Goal: Information Seeking & Learning: Learn about a topic

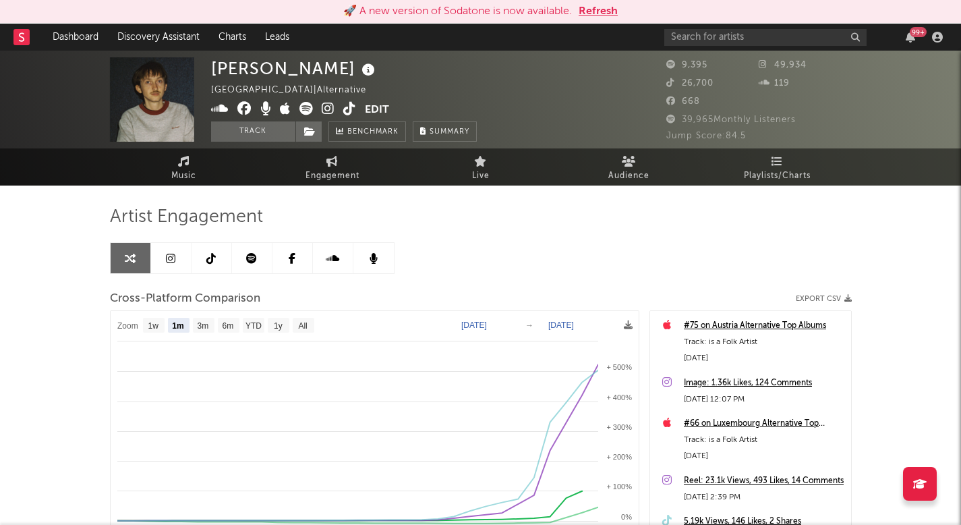
select select "1m"
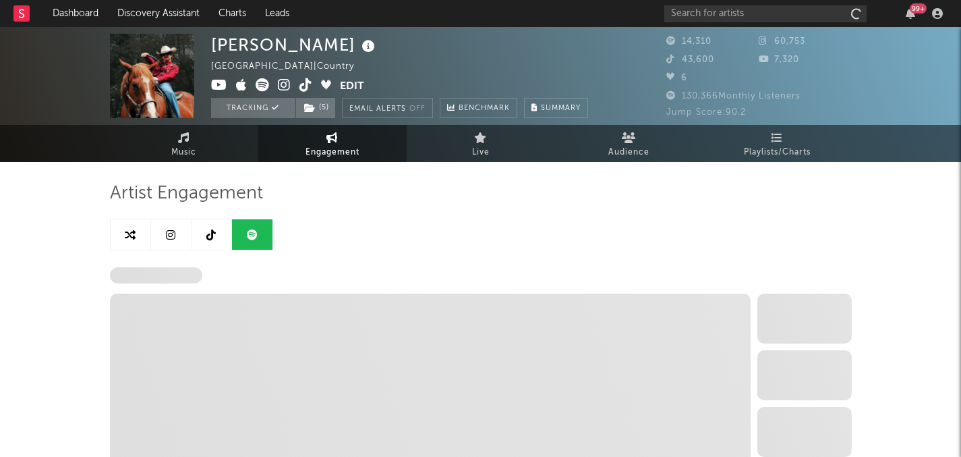
select select "6m"
select select "1w"
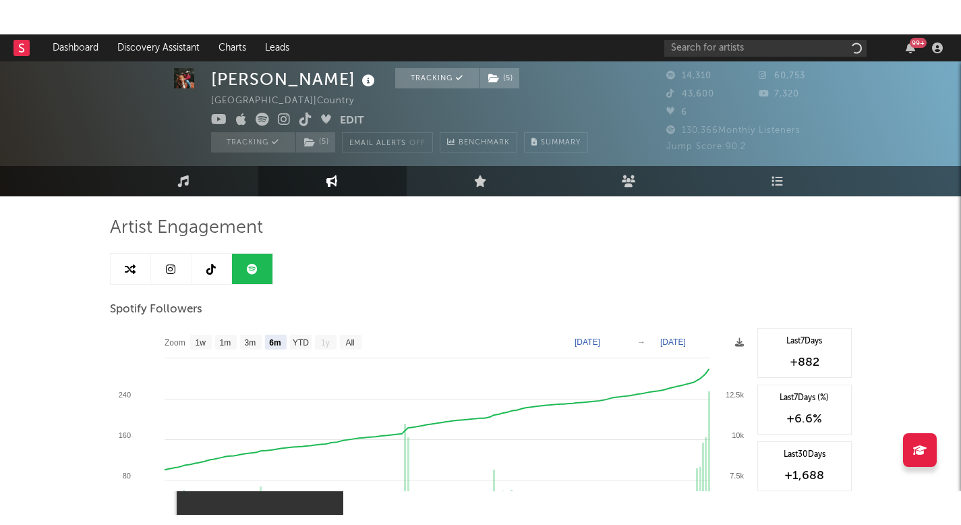
scroll to position [16, 0]
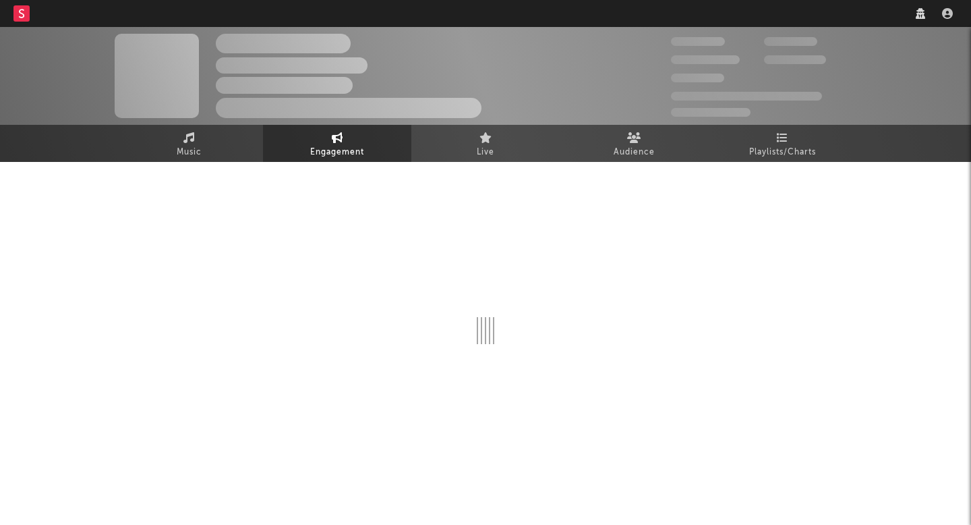
select select "1w"
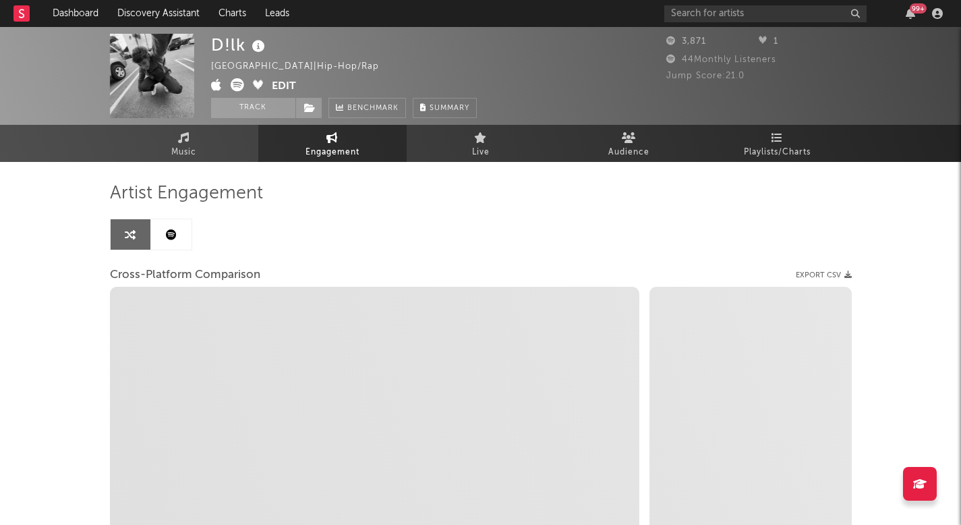
select select "1m"
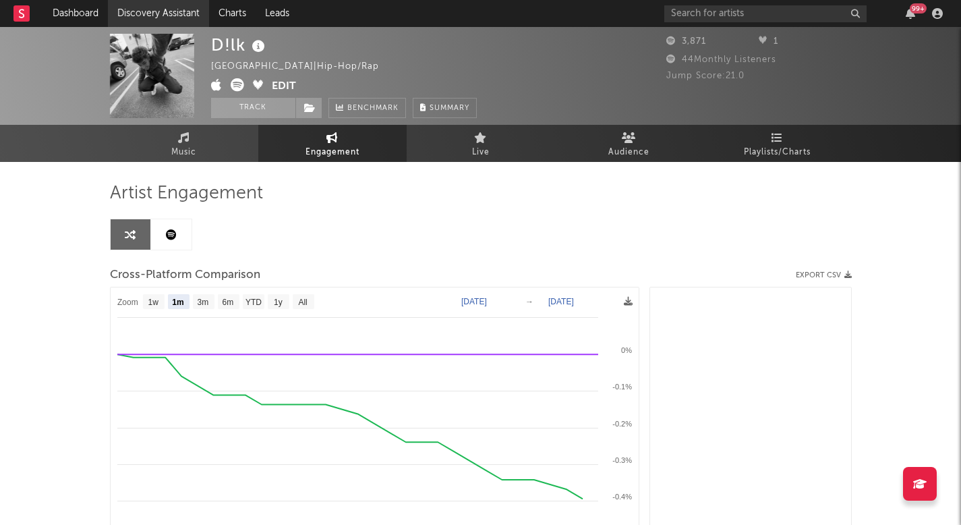
click at [166, 11] on link "Discovery Assistant" at bounding box center [158, 13] width 101 height 27
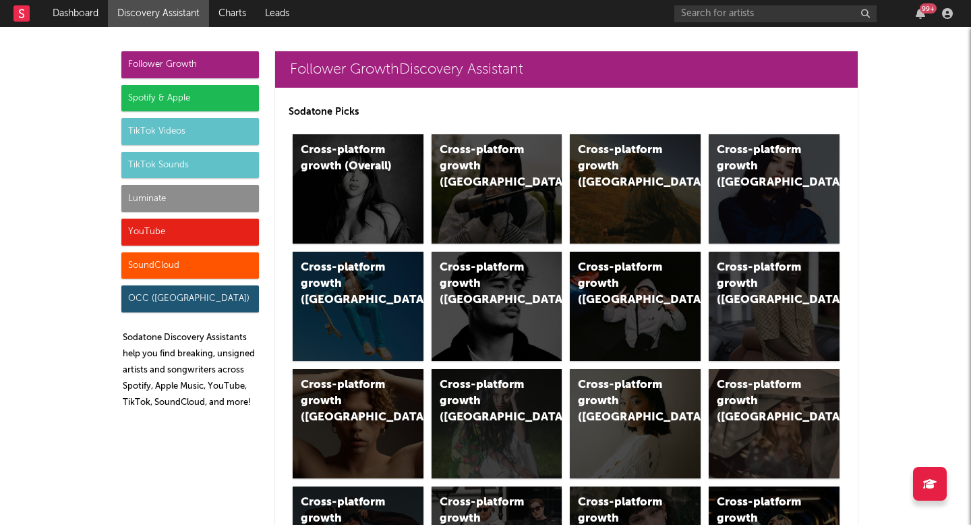
click at [166, 208] on div "Luminate" at bounding box center [190, 198] width 138 height 27
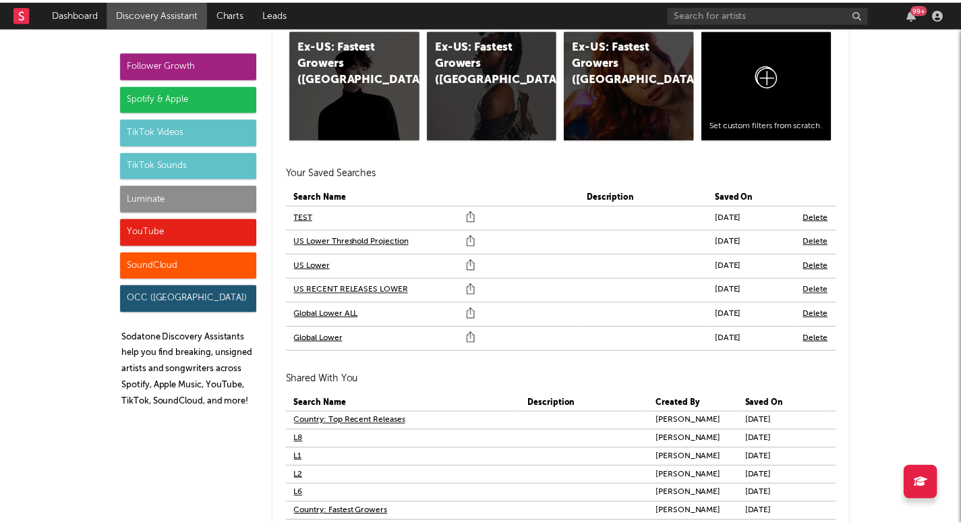
scroll to position [7984, 0]
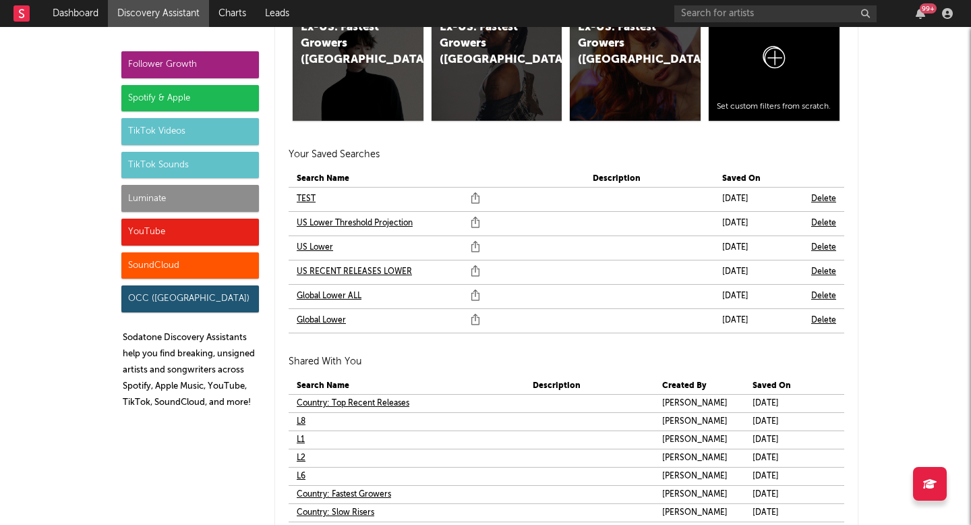
click at [297, 461] on link "L2" at bounding box center [301, 458] width 9 height 16
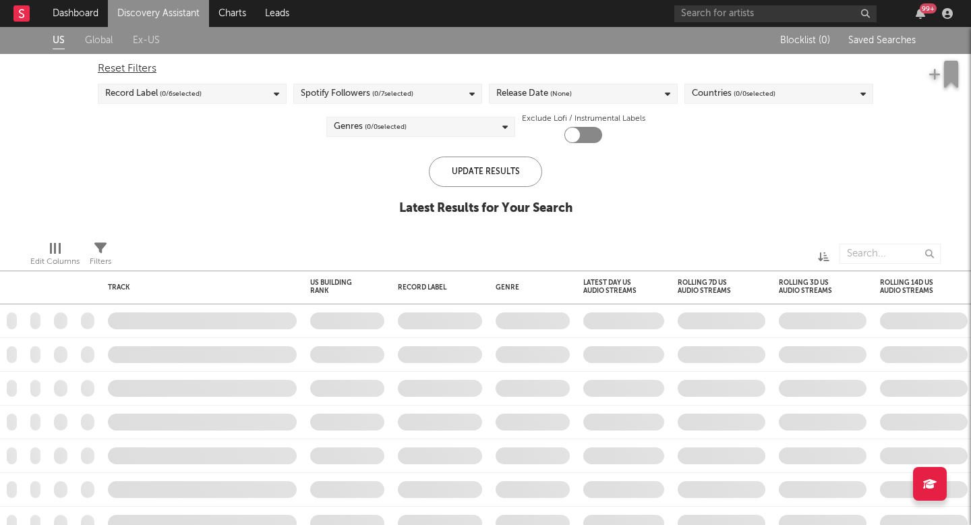
checkbox input "true"
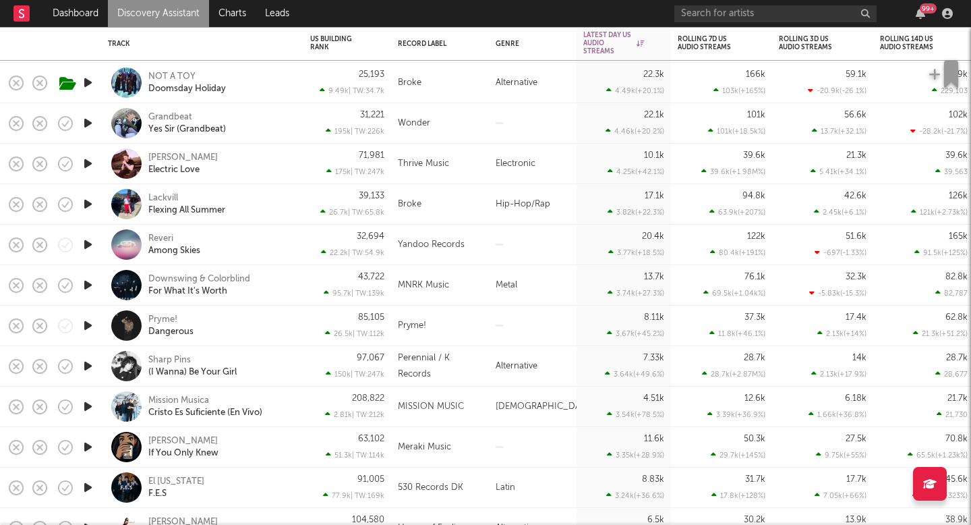
click at [90, 370] on icon "button" at bounding box center [88, 365] width 14 height 17
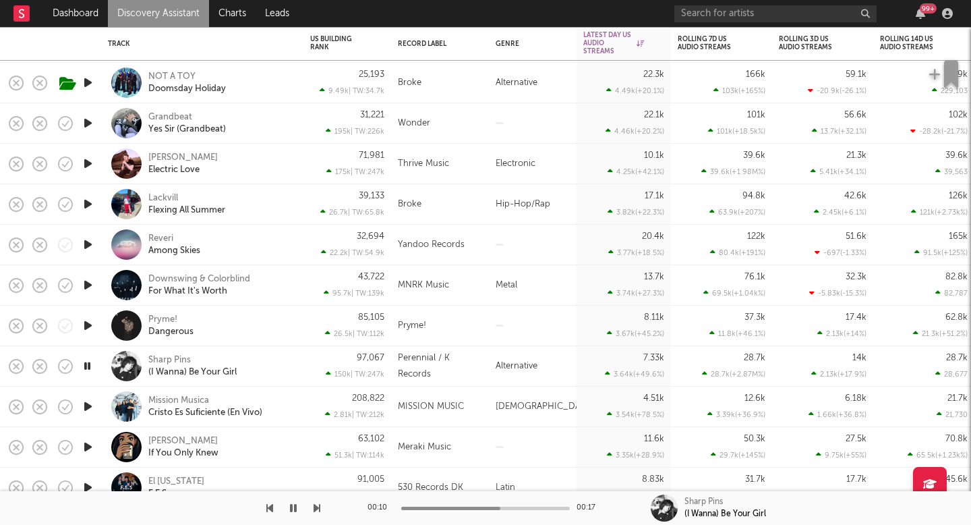
click at [90, 370] on icon "button" at bounding box center [87, 365] width 13 height 17
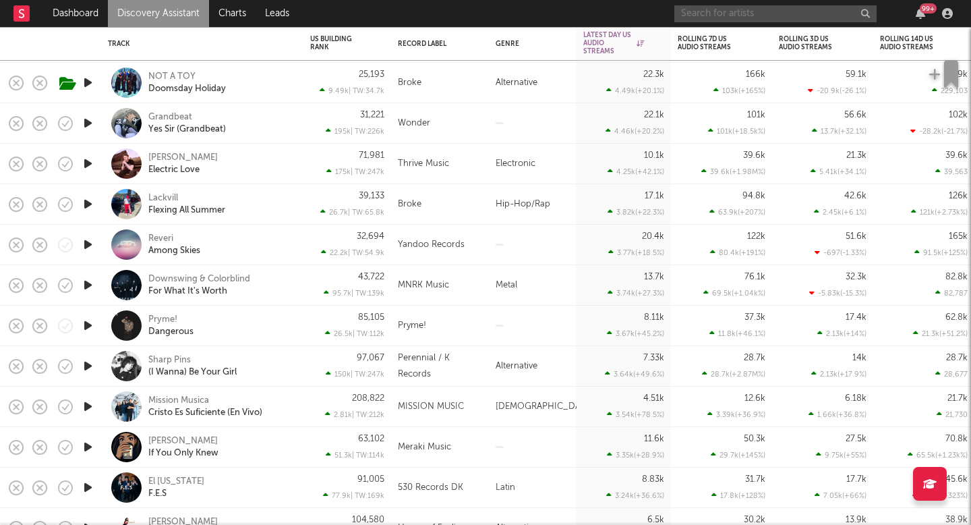
click at [757, 12] on input "text" at bounding box center [775, 13] width 202 height 17
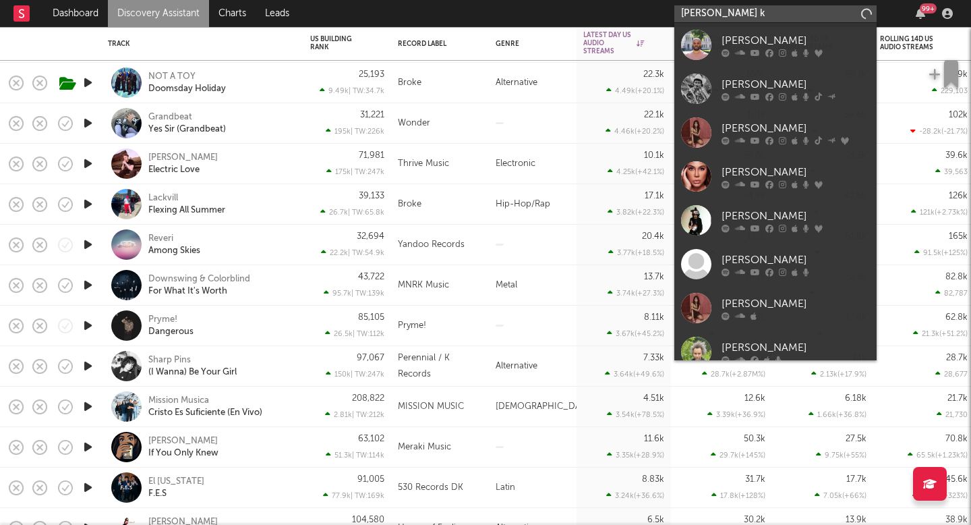
type input "braxton ke"
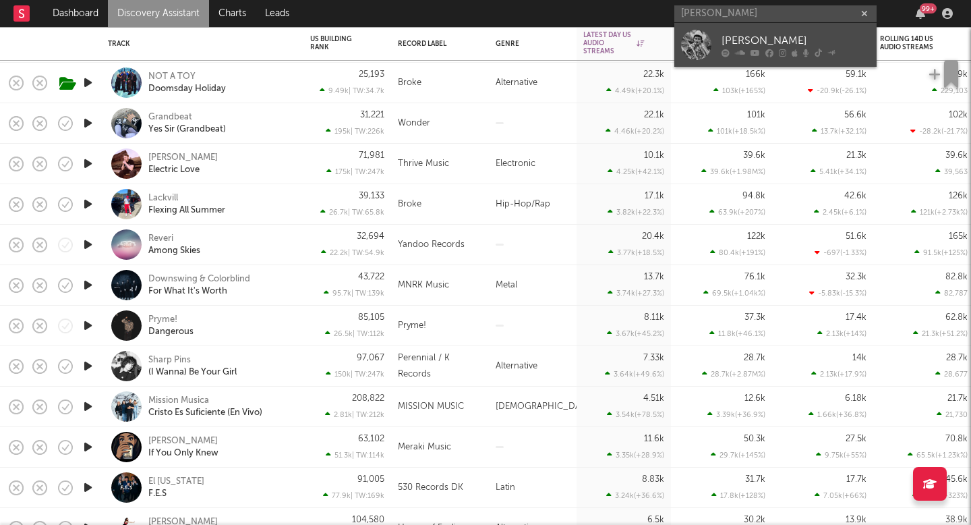
click at [775, 45] on div "[PERSON_NAME]" at bounding box center [796, 40] width 148 height 16
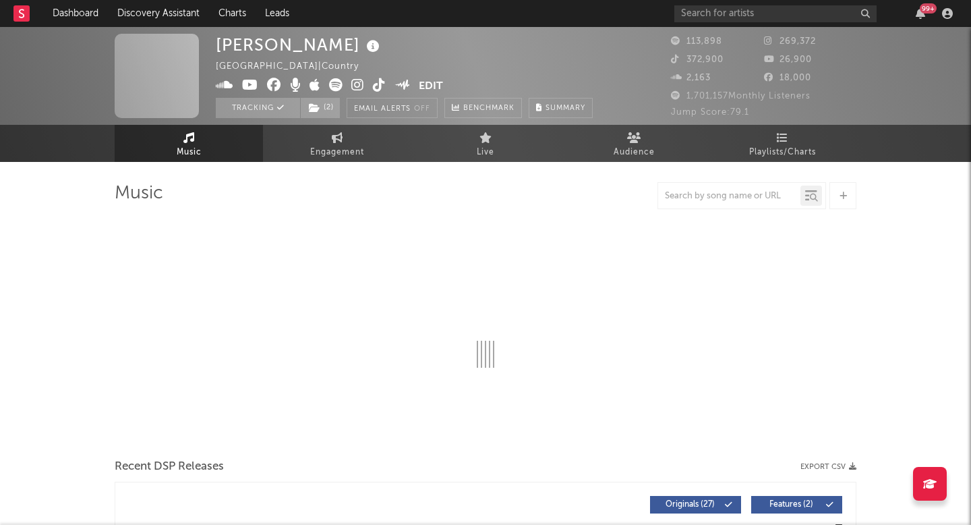
select select "6m"
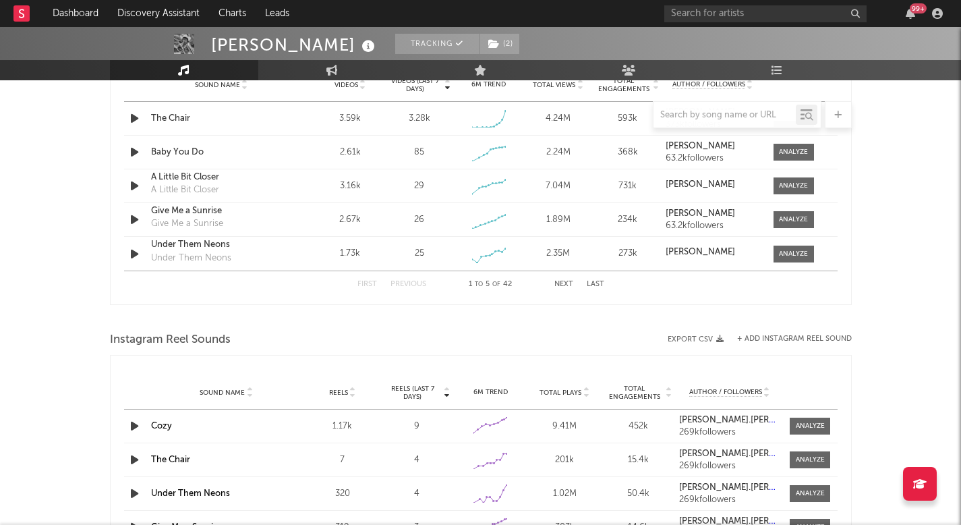
scroll to position [972, 0]
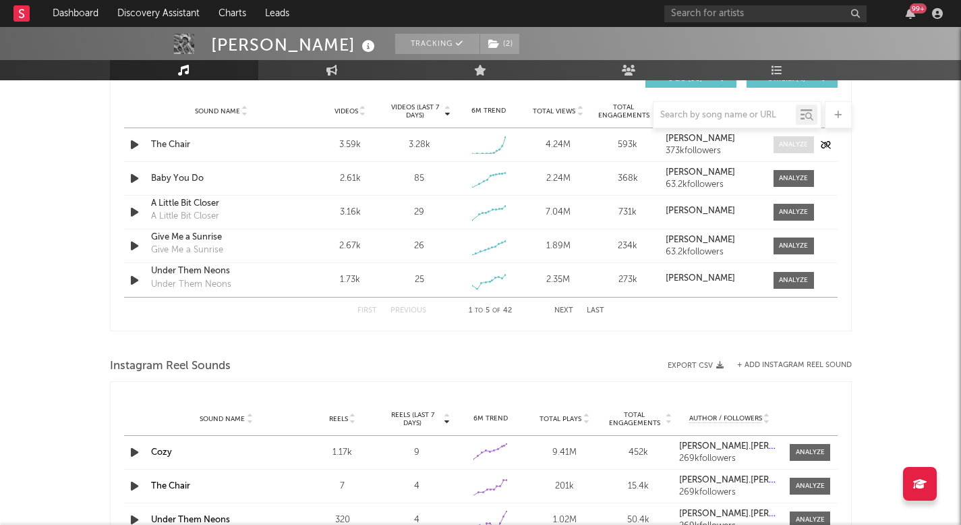
click at [781, 144] on div at bounding box center [793, 145] width 29 height 10
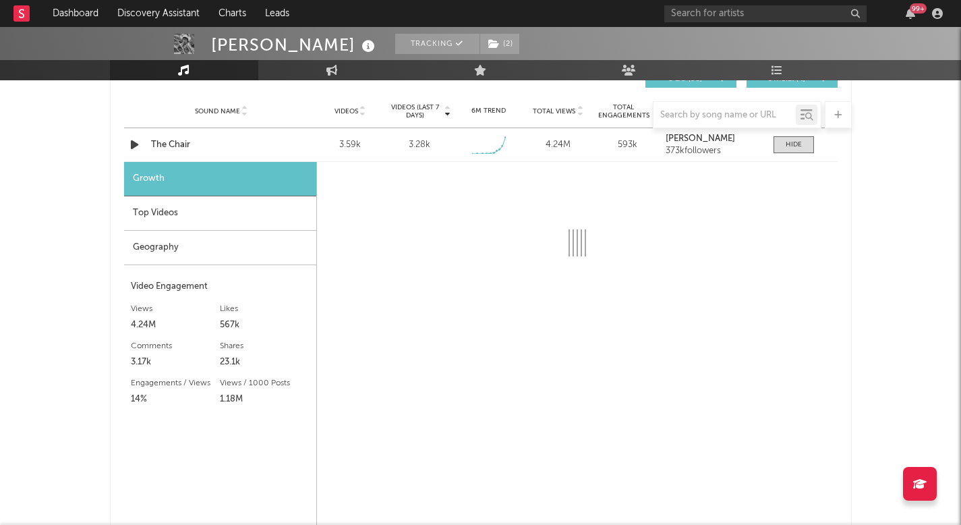
select select "1w"
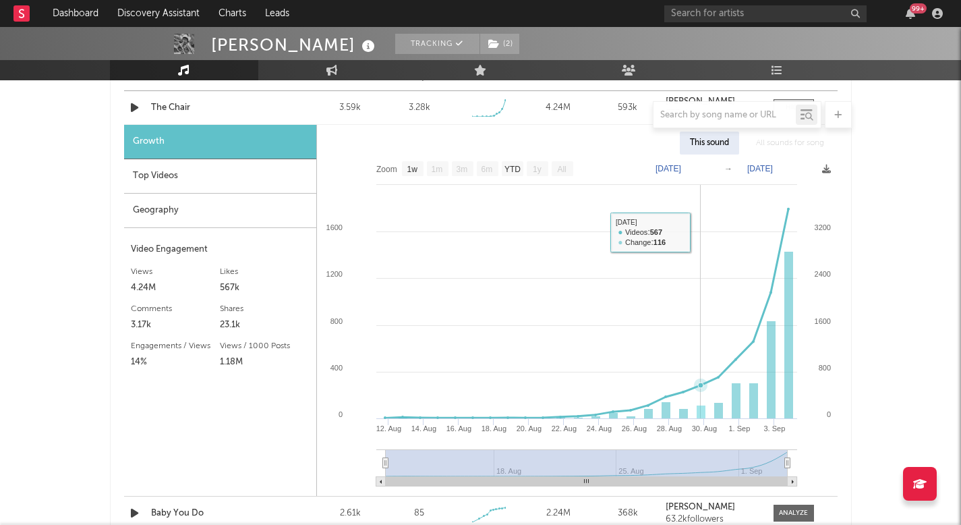
scroll to position [1005, 0]
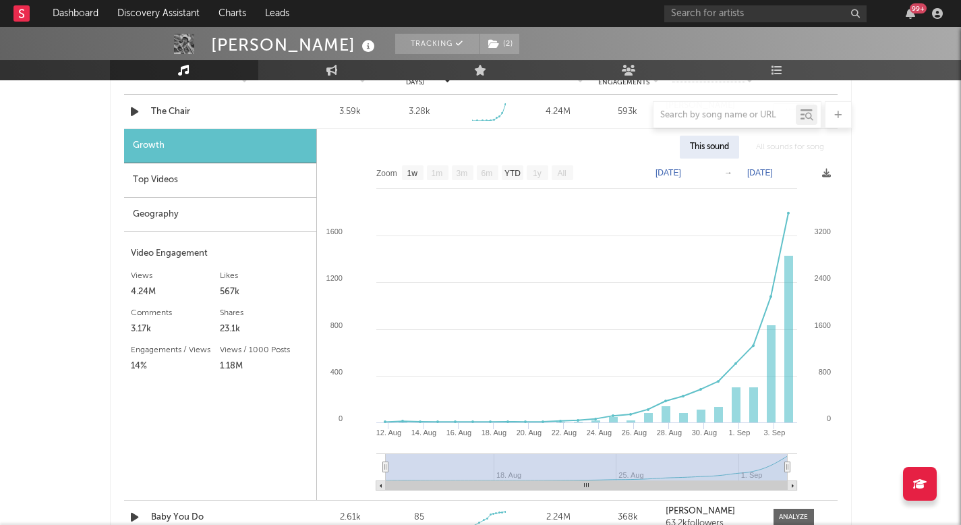
click at [168, 110] on div at bounding box center [481, 114] width 742 height 27
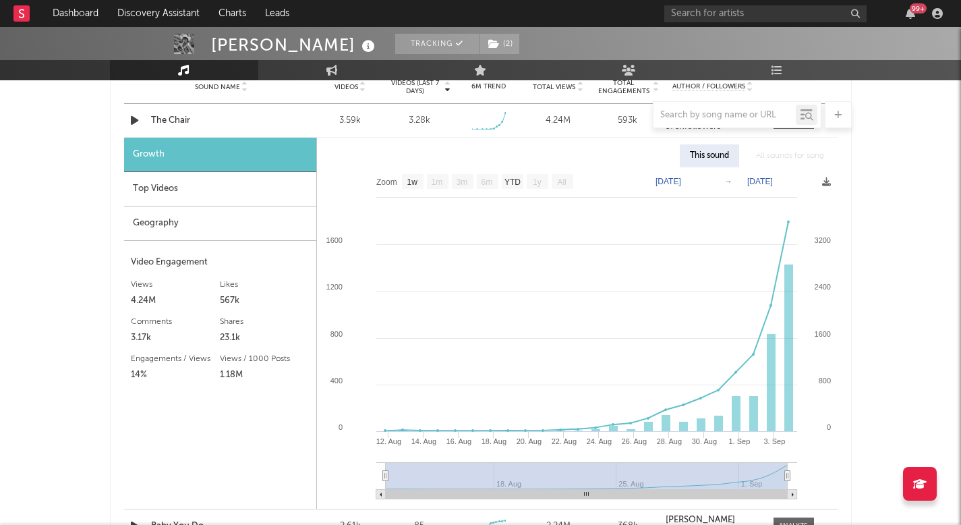
scroll to position [978, 0]
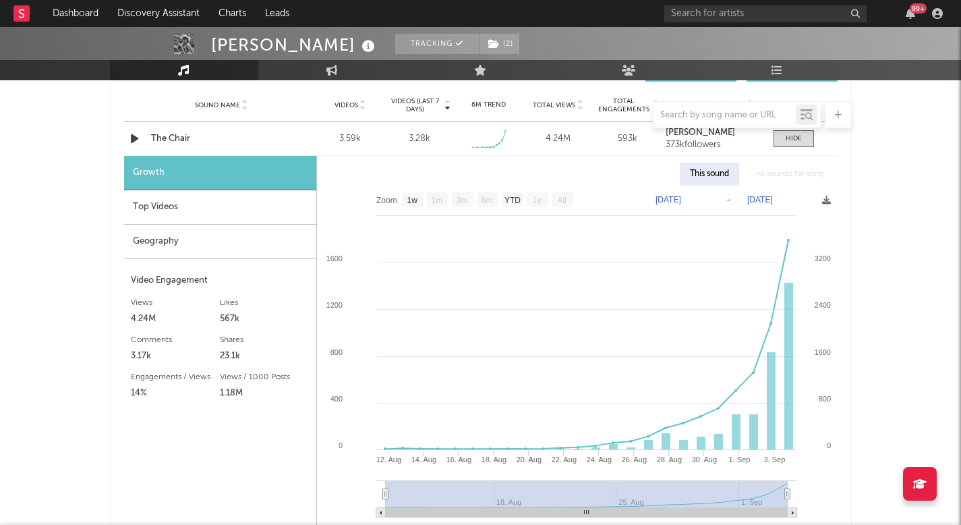
click at [186, 199] on div "Top Videos" at bounding box center [220, 207] width 192 height 34
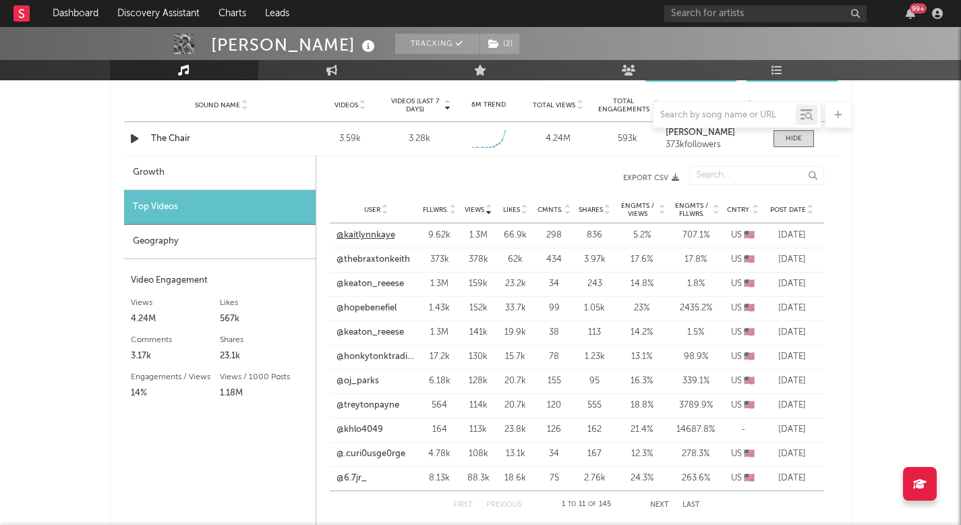
click at [378, 233] on link "@kaitlynnkaye" at bounding box center [366, 235] width 59 height 13
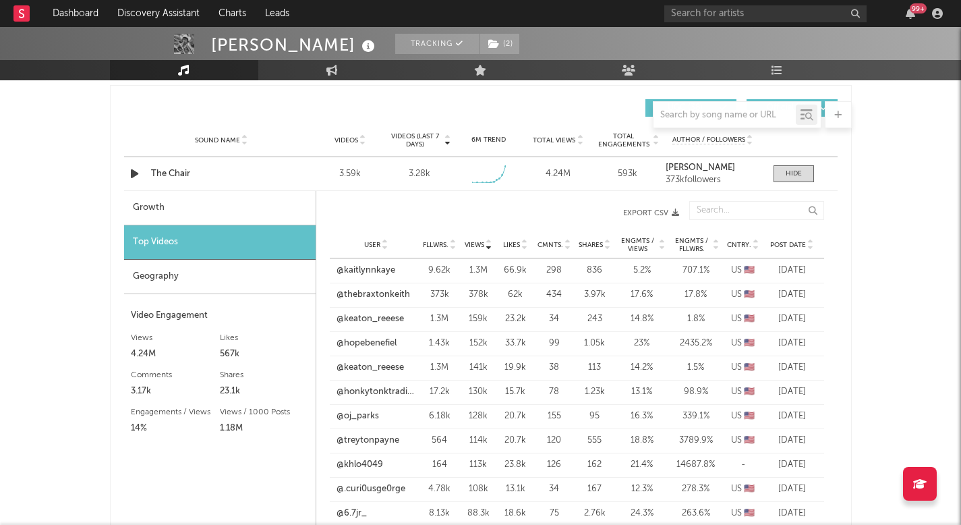
scroll to position [939, 0]
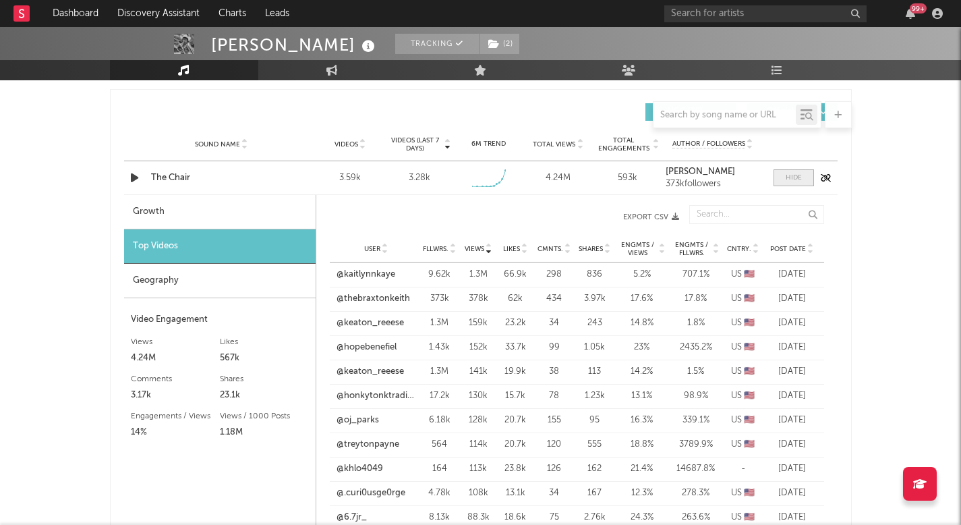
click at [782, 170] on span at bounding box center [794, 177] width 40 height 17
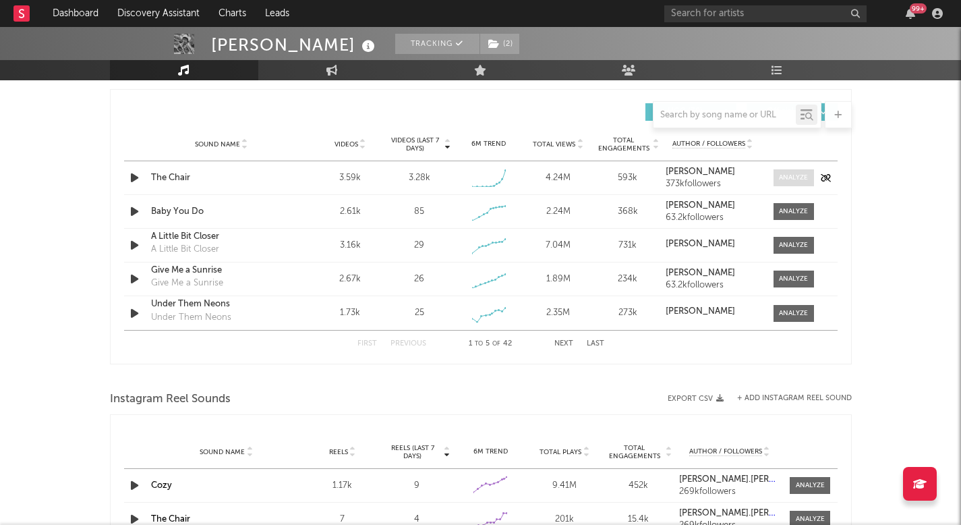
click at [788, 179] on div at bounding box center [793, 178] width 29 height 10
select select "1w"
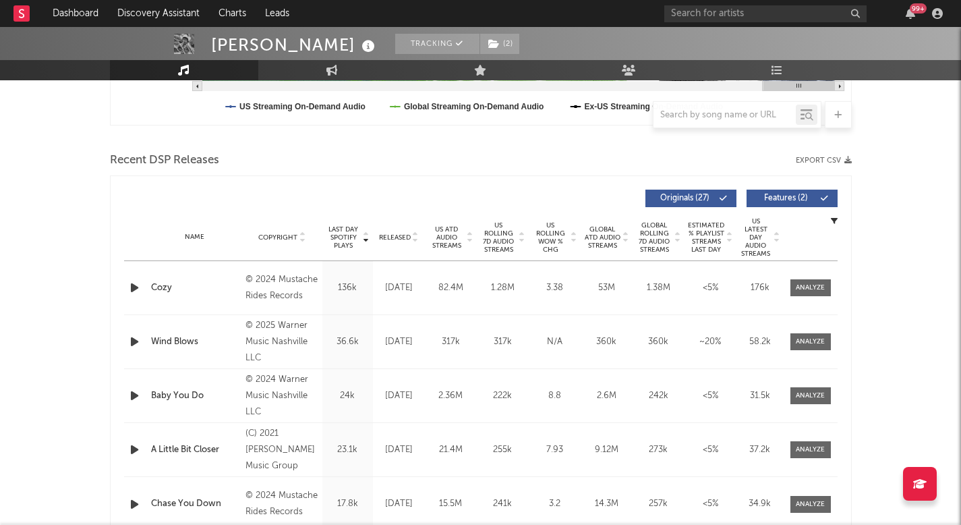
scroll to position [395, 0]
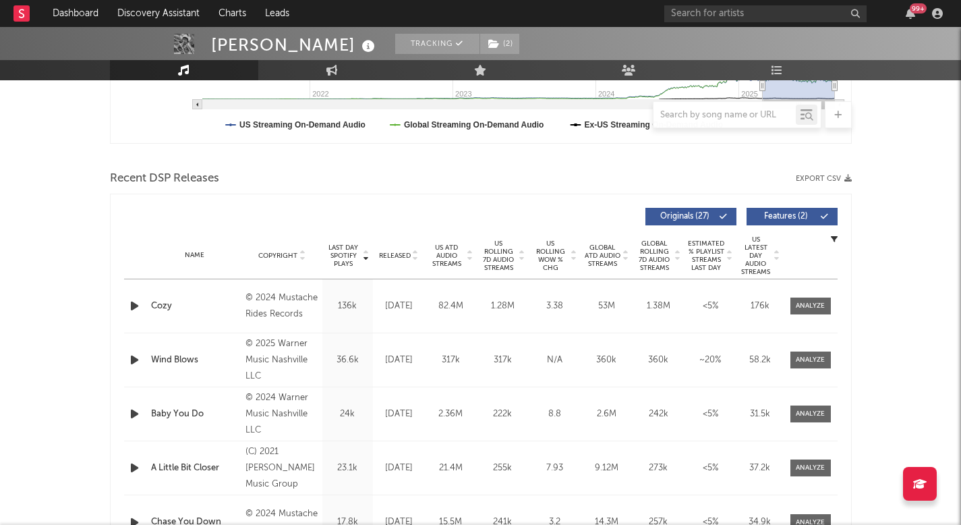
click at [480, 270] on span "US Rolling 7D Audio Streams" at bounding box center [498, 255] width 37 height 32
click at [500, 263] on span "US Rolling 7D Audio Streams" at bounding box center [498, 255] width 37 height 32
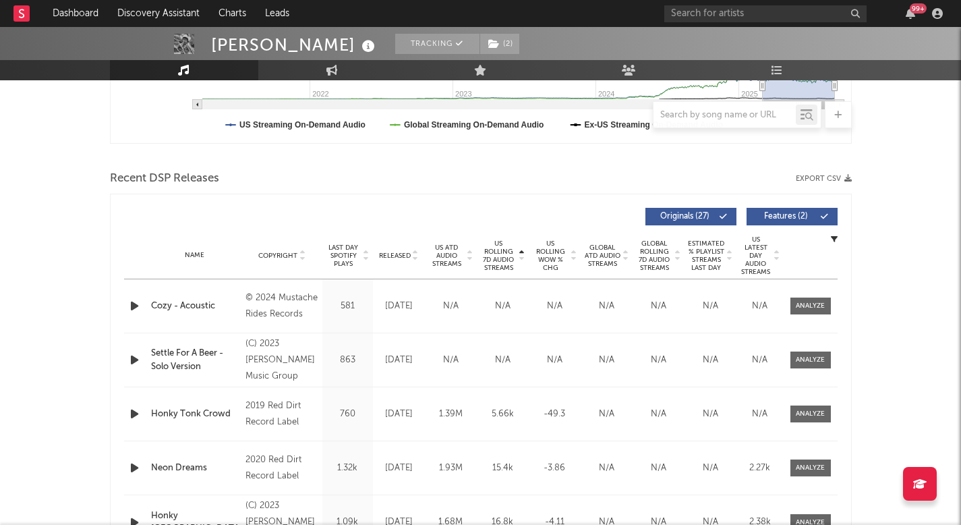
click at [500, 263] on span "US Rolling 7D Audio Streams" at bounding box center [498, 255] width 37 height 32
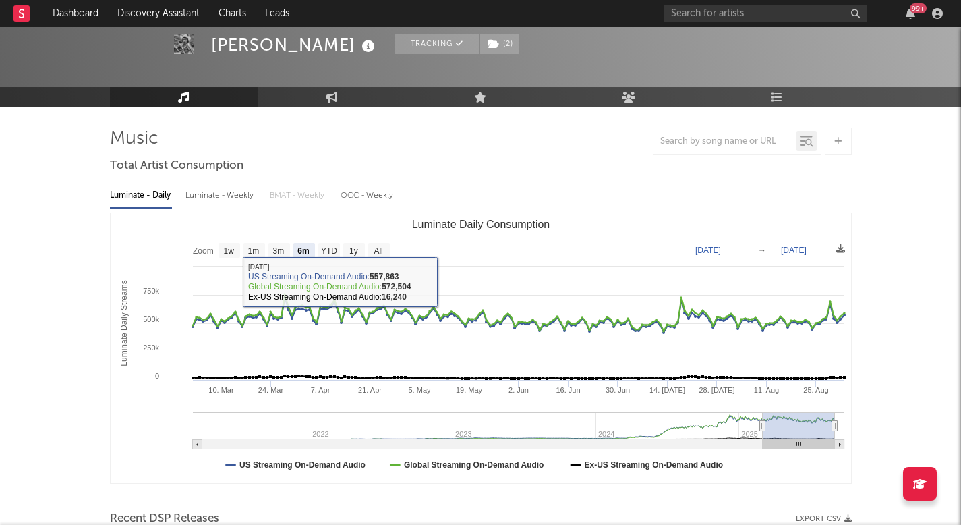
scroll to position [0, 0]
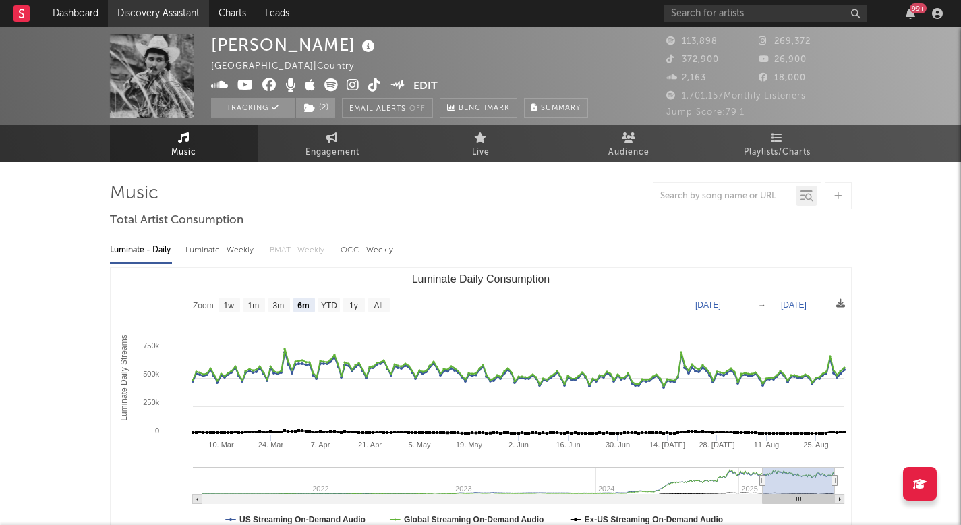
click at [172, 13] on link "Discovery Assistant" at bounding box center [158, 13] width 101 height 27
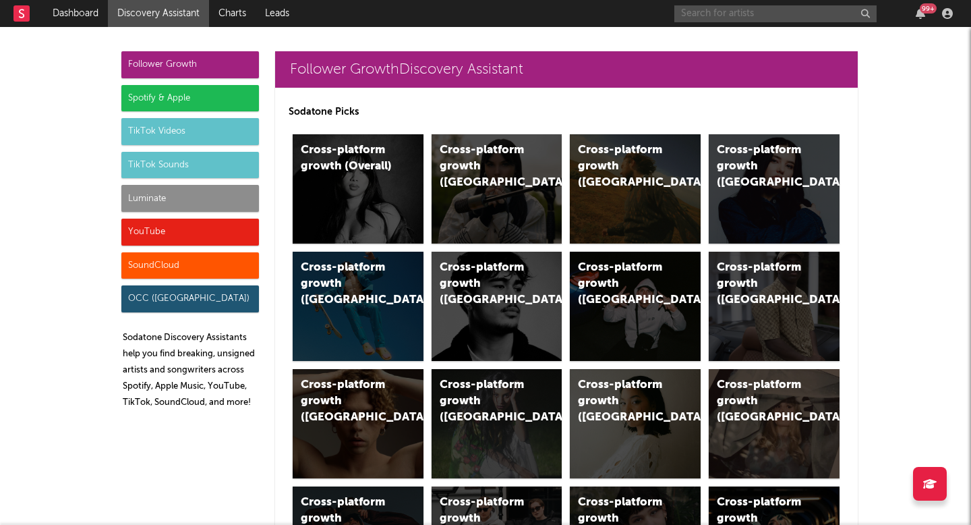
click at [714, 11] on input "text" at bounding box center [775, 13] width 202 height 17
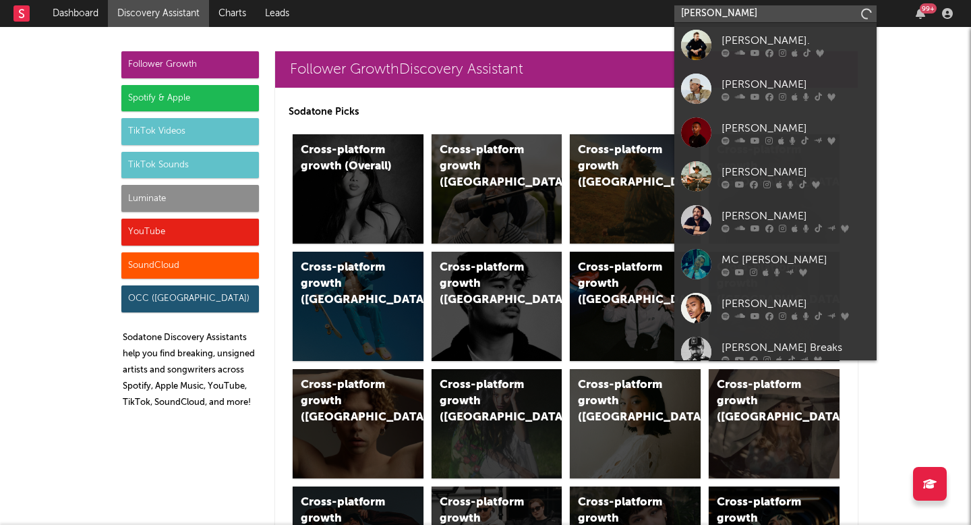
type input "joshua slone"
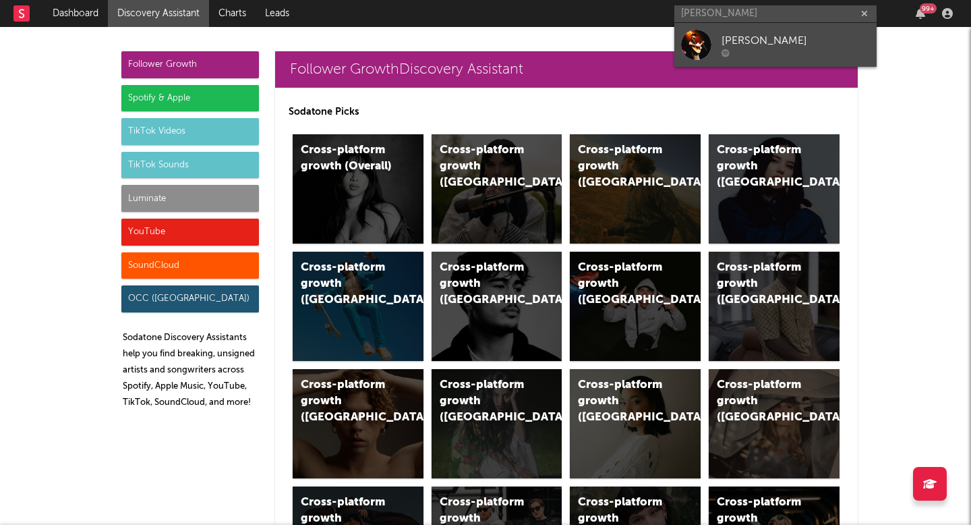
click at [735, 28] on link "[PERSON_NAME]" at bounding box center [775, 45] width 202 height 44
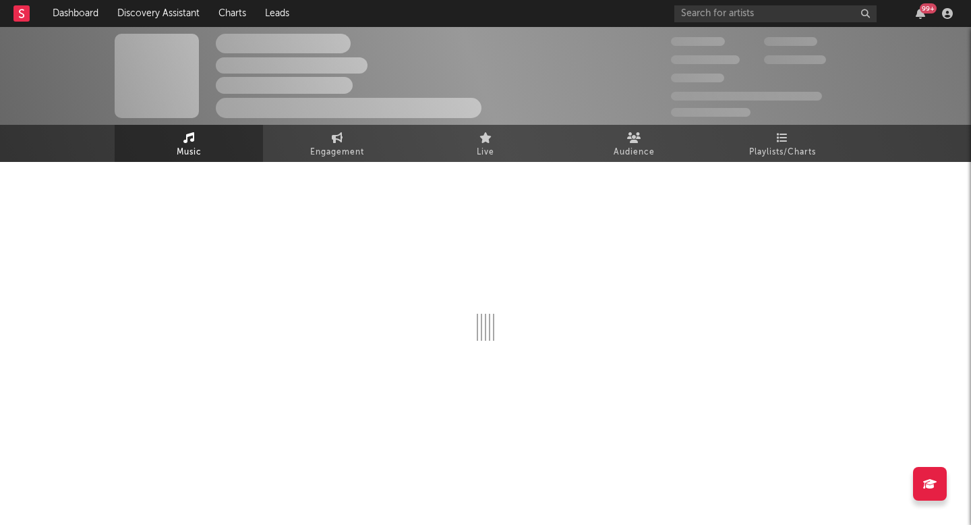
select select "6m"
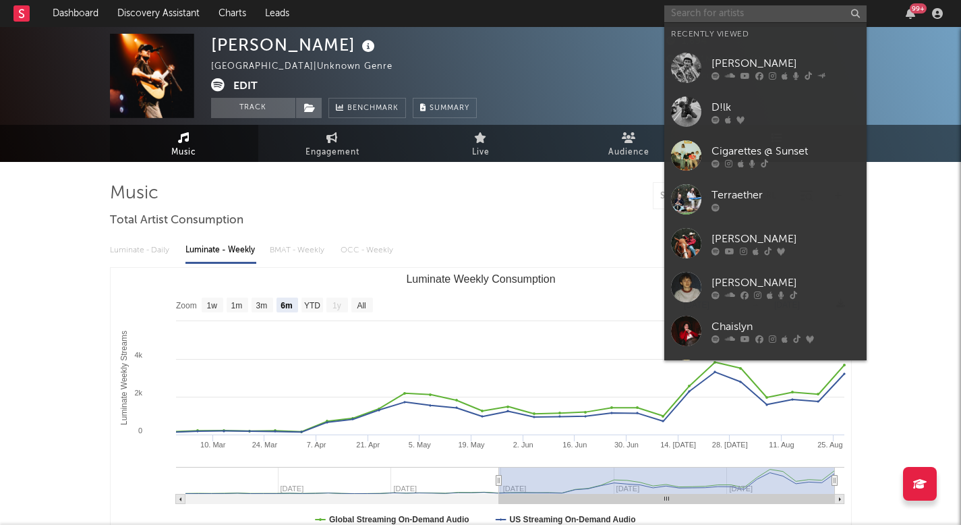
click at [734, 12] on input "text" at bounding box center [765, 13] width 202 height 17
type input "s"
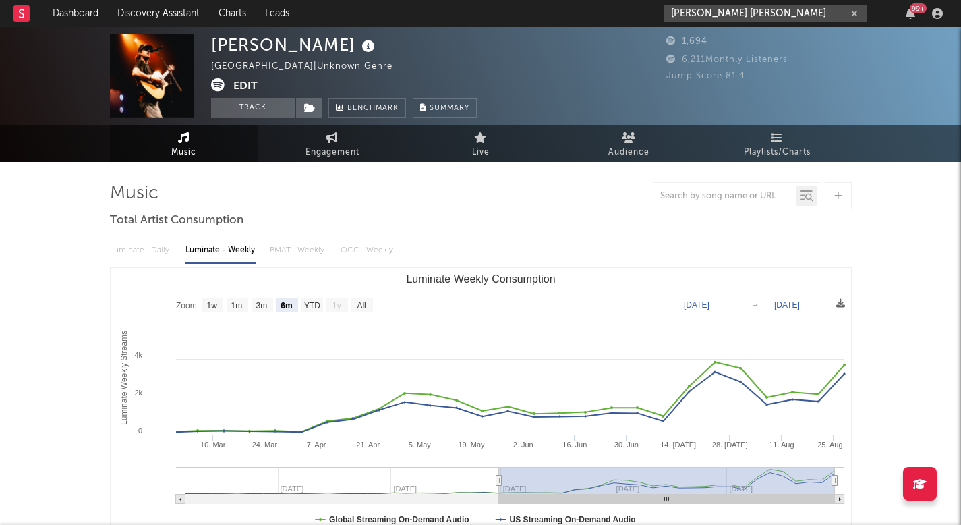
drag, startPoint x: 745, startPoint y: 17, endPoint x: 446, endPoint y: 22, distance: 299.5
click at [446, 22] on nav "Dashboard Discovery Assistant Charts Leads josh sl 99 +" at bounding box center [480, 13] width 961 height 27
drag, startPoint x: 703, startPoint y: 11, endPoint x: 551, endPoint y: 11, distance: 152.4
click at [551, 11] on nav "Dashboard Discovery Assistant Charts Leads josh sl 99 +" at bounding box center [480, 13] width 961 height 27
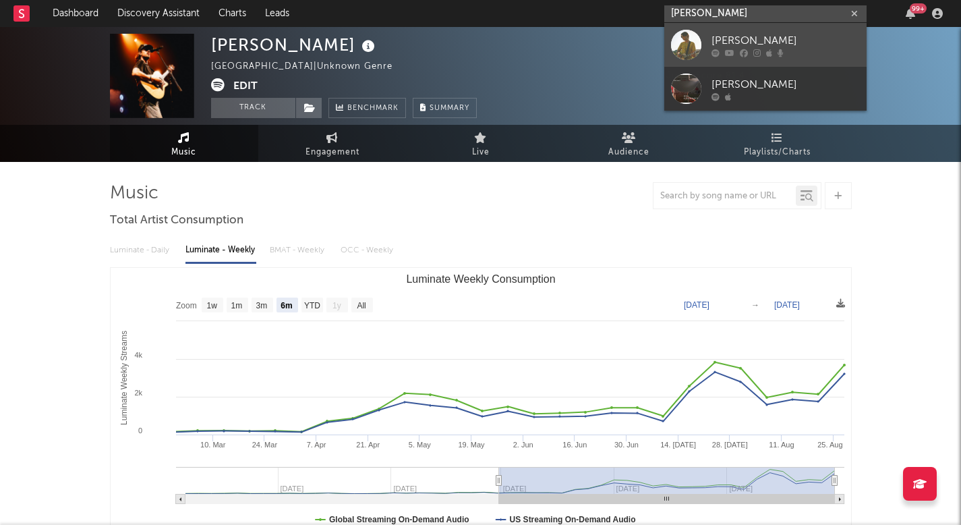
type input "ben goldsmith"
click at [695, 43] on div at bounding box center [686, 45] width 30 height 30
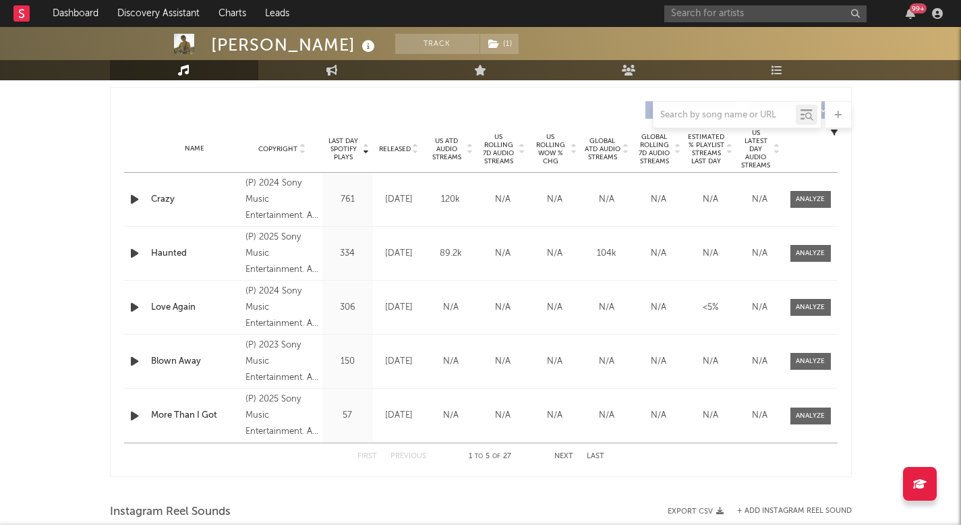
select select "6m"
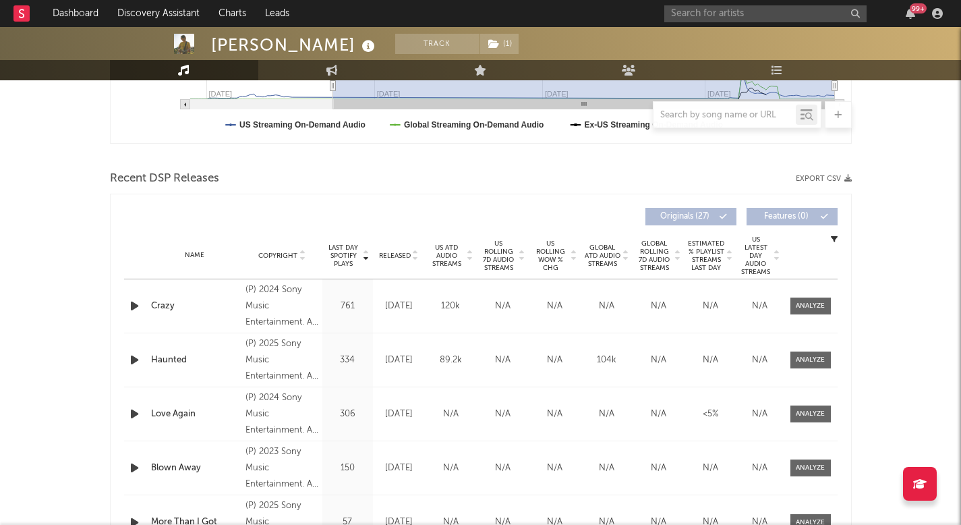
scroll to position [502, 0]
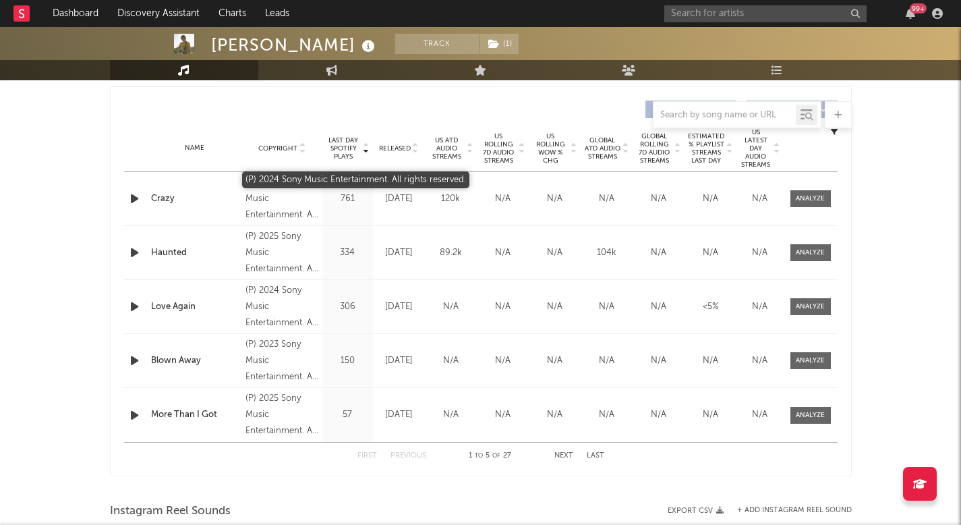
click at [291, 209] on div "(P) 2024 Sony Music Entertainment. All rights reserved." at bounding box center [282, 199] width 74 height 49
click at [386, 147] on span "Released" at bounding box center [395, 148] width 32 height 8
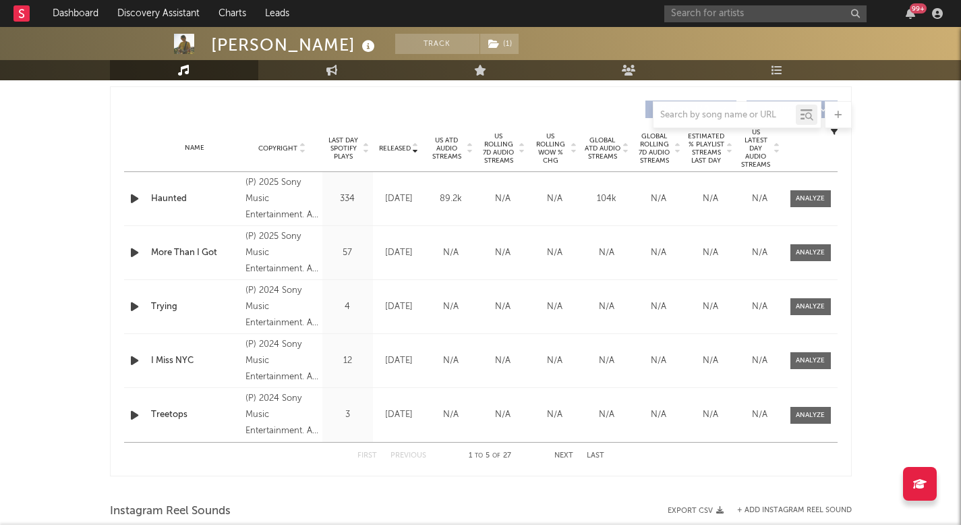
click at [408, 144] on span "Released" at bounding box center [395, 148] width 32 height 8
click at [710, 4] on div "99 +" at bounding box center [805, 13] width 283 height 27
click at [705, 16] on input "text" at bounding box center [765, 13] width 202 height 17
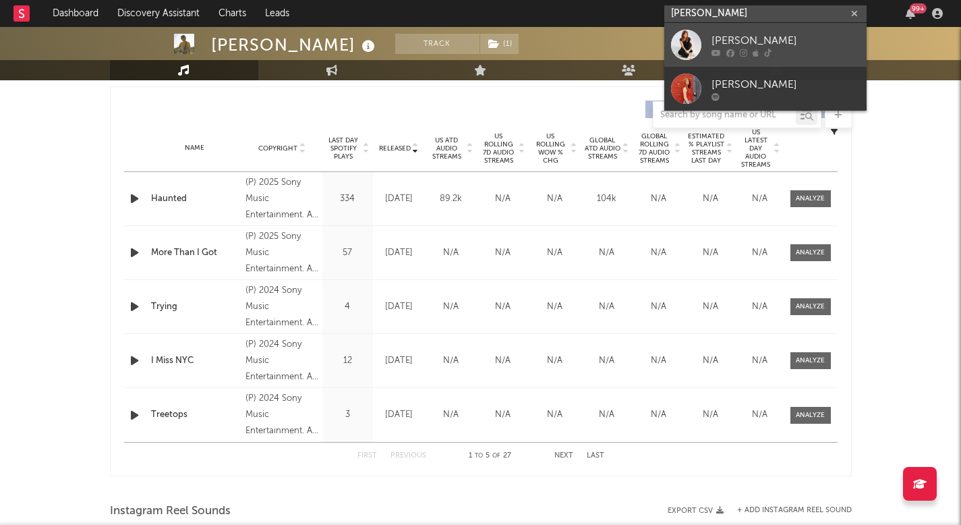
type input "lazzy cameron"
click at [744, 49] on icon at bounding box center [743, 53] width 7 height 8
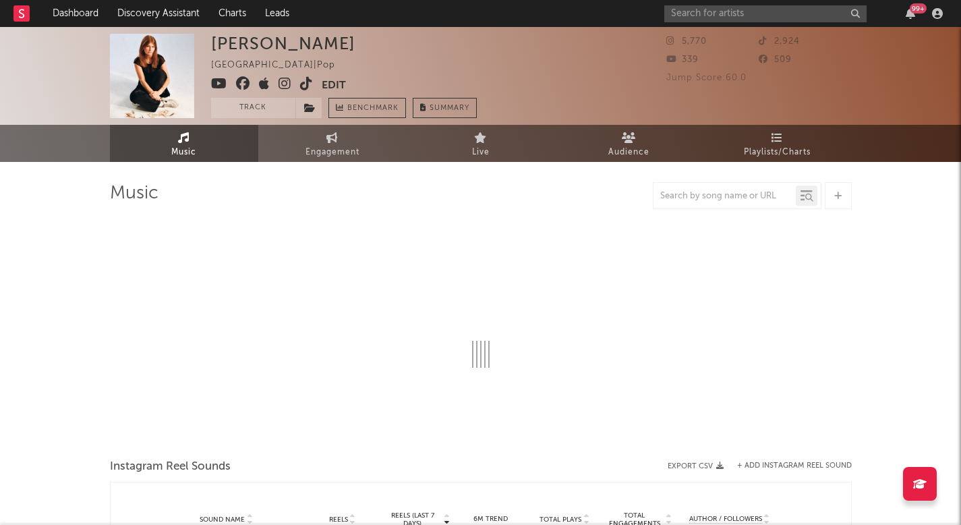
select select "1w"
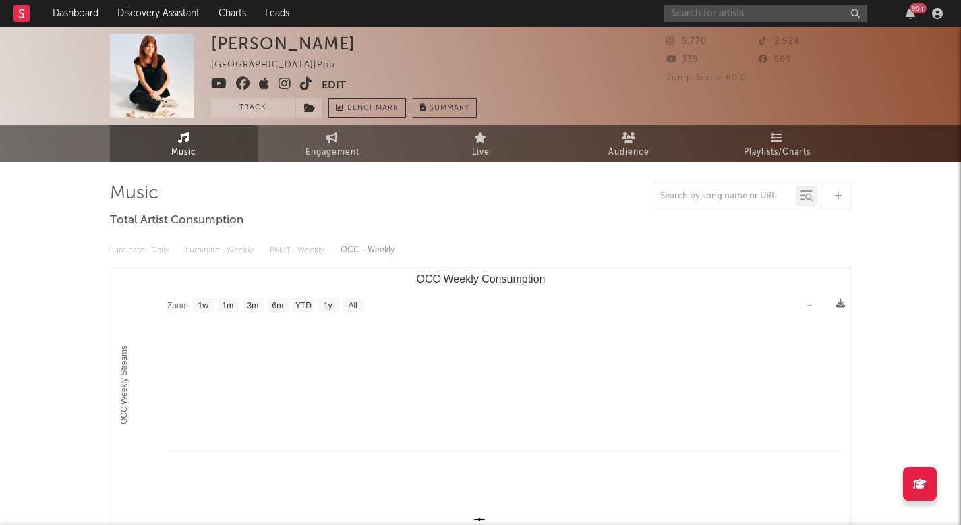
click at [722, 14] on input "text" at bounding box center [765, 13] width 202 height 17
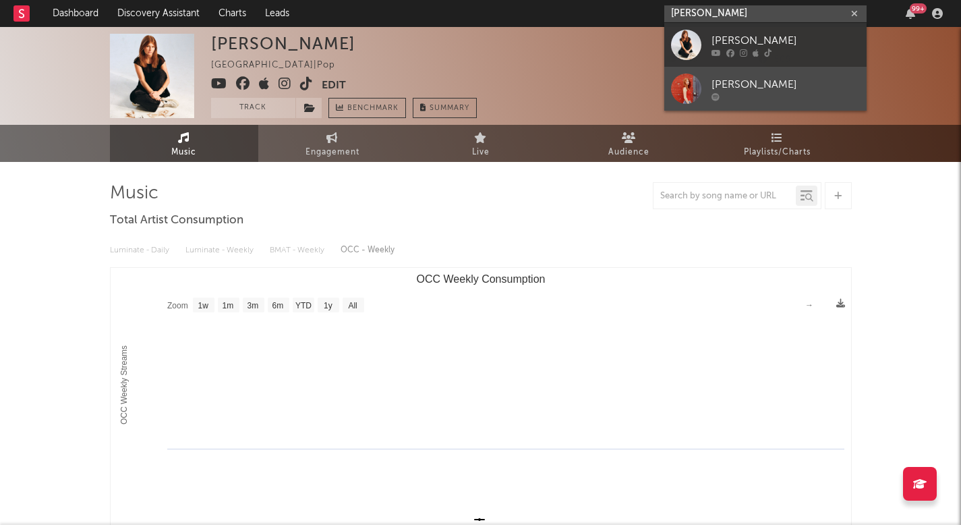
type input "lizzy cameron"
click at [710, 86] on link "[PERSON_NAME]" at bounding box center [765, 89] width 202 height 44
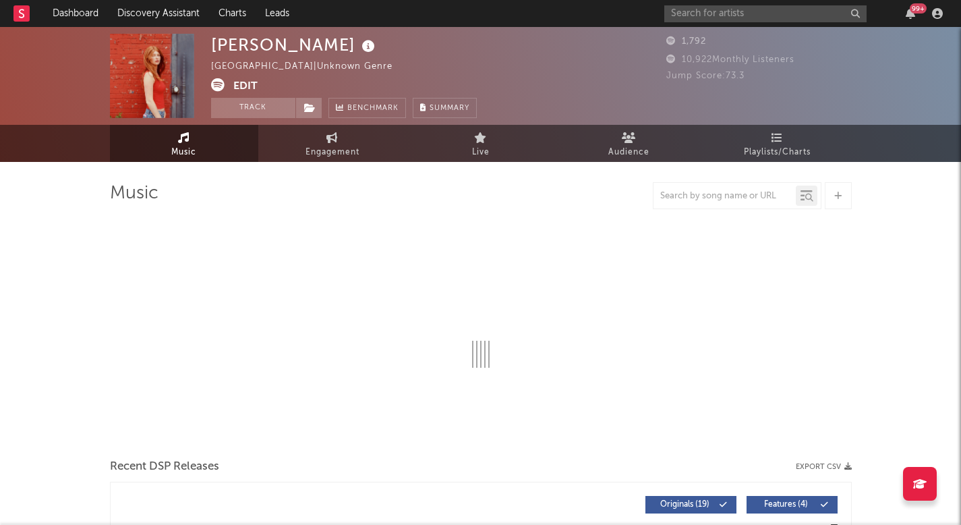
select select "1w"
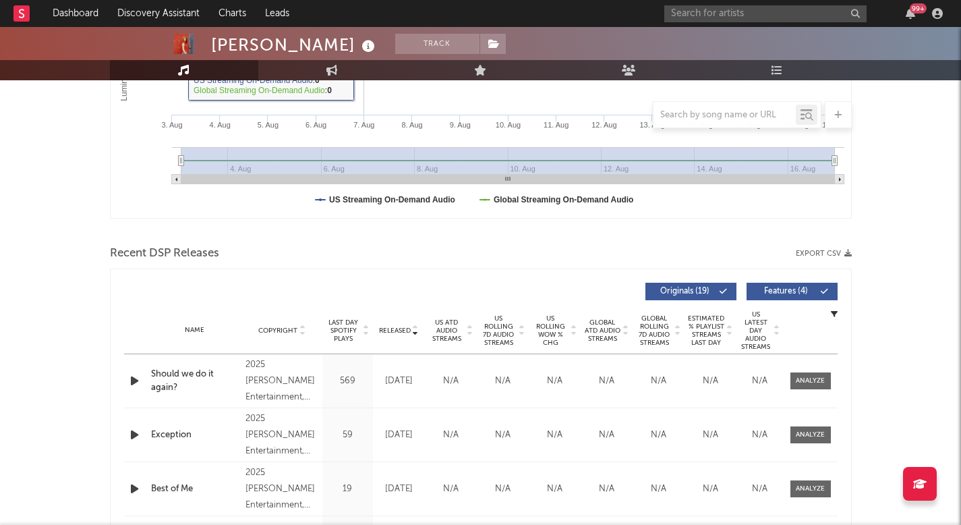
scroll to position [329, 0]
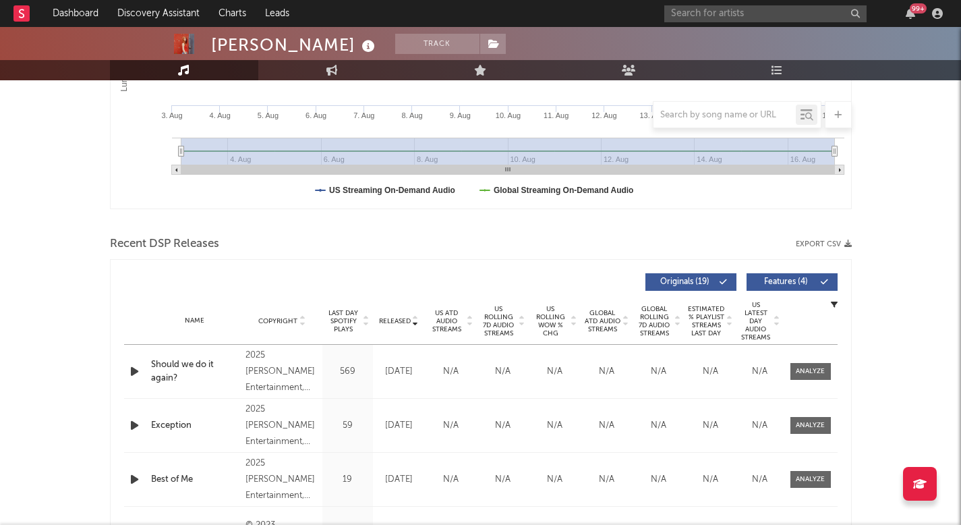
click at [407, 316] on div "Released" at bounding box center [398, 321] width 45 height 10
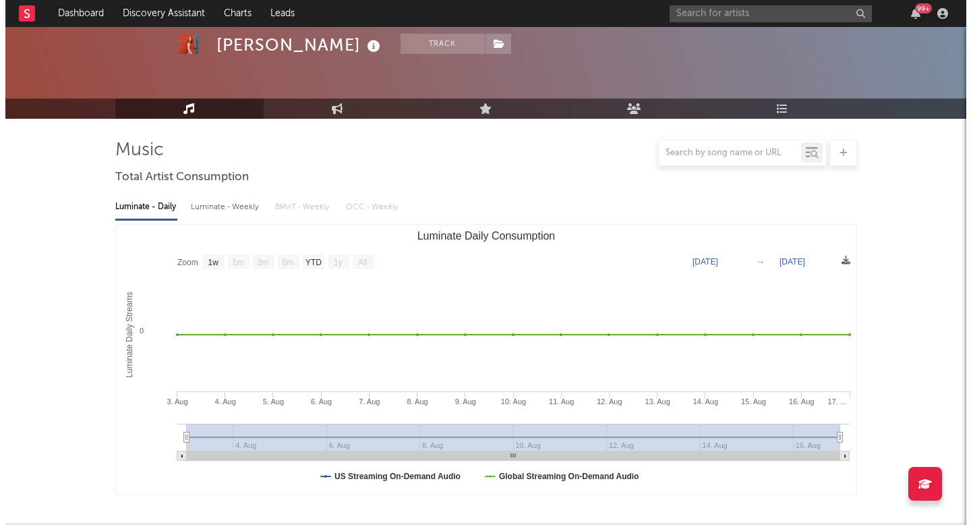
scroll to position [0, 0]
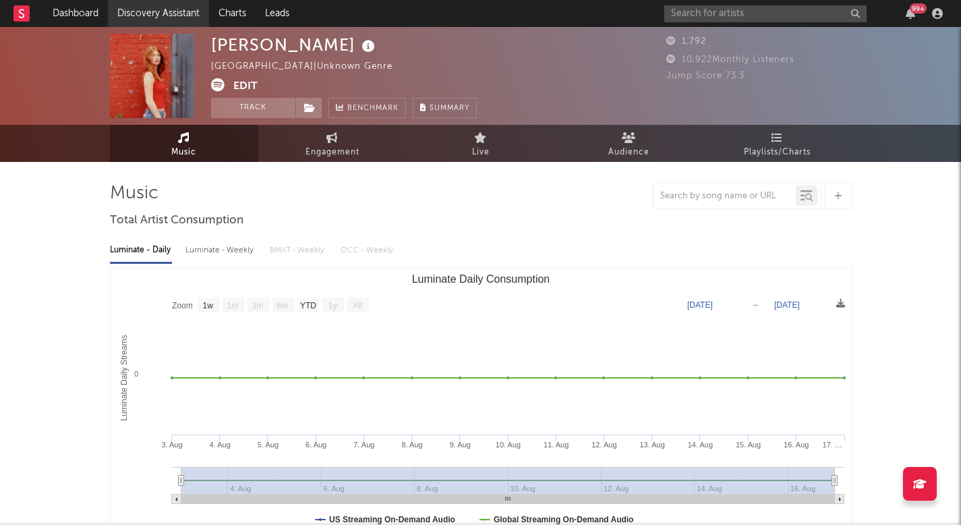
click at [187, 16] on link "Discovery Assistant" at bounding box center [158, 13] width 101 height 27
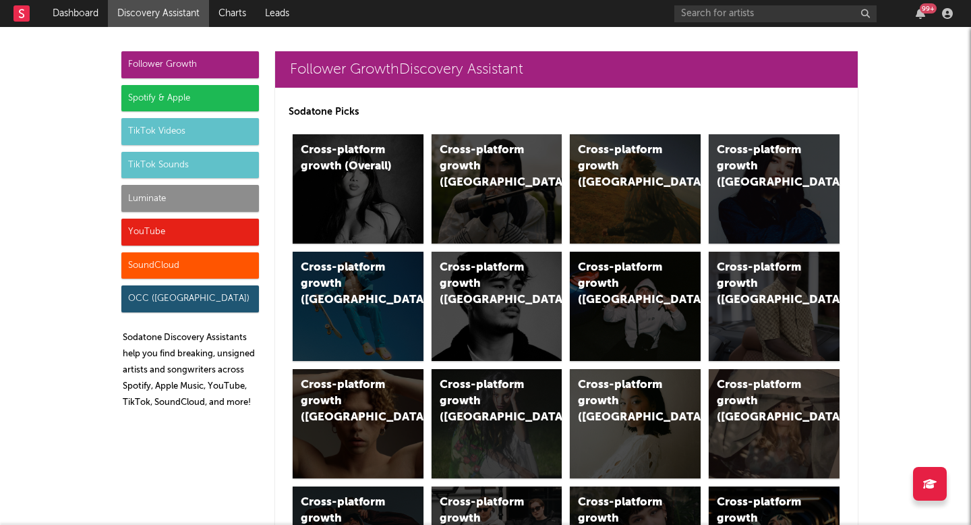
click at [169, 188] on div "Luminate" at bounding box center [190, 198] width 138 height 27
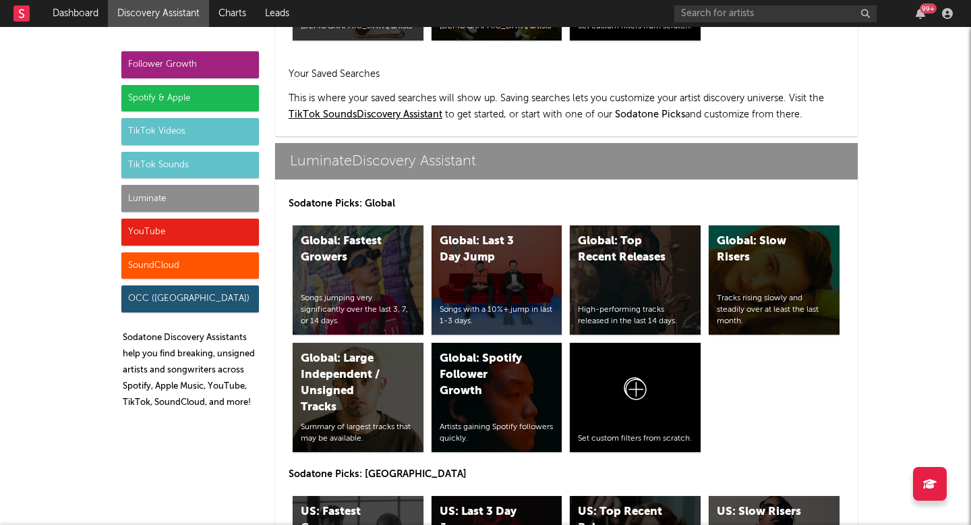
scroll to position [6461, 0]
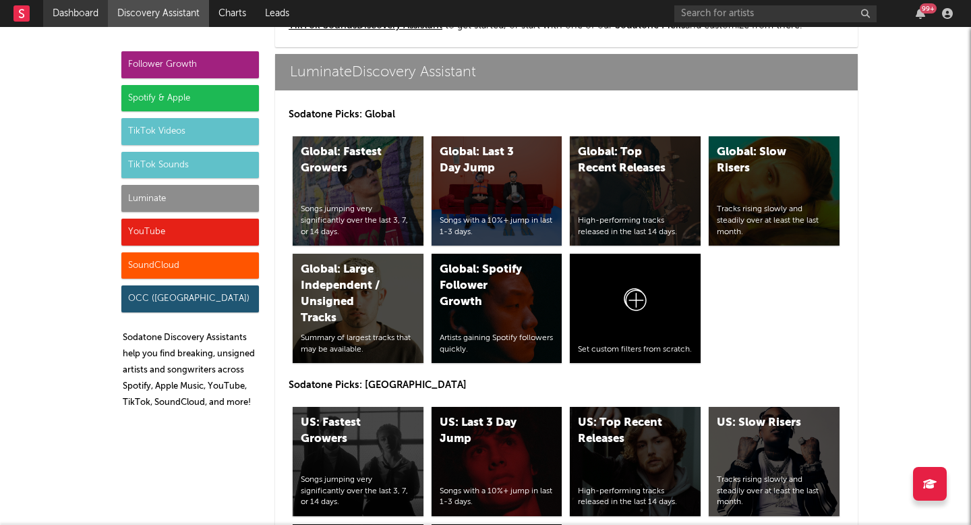
click at [75, 18] on link "Dashboard" at bounding box center [75, 13] width 65 height 27
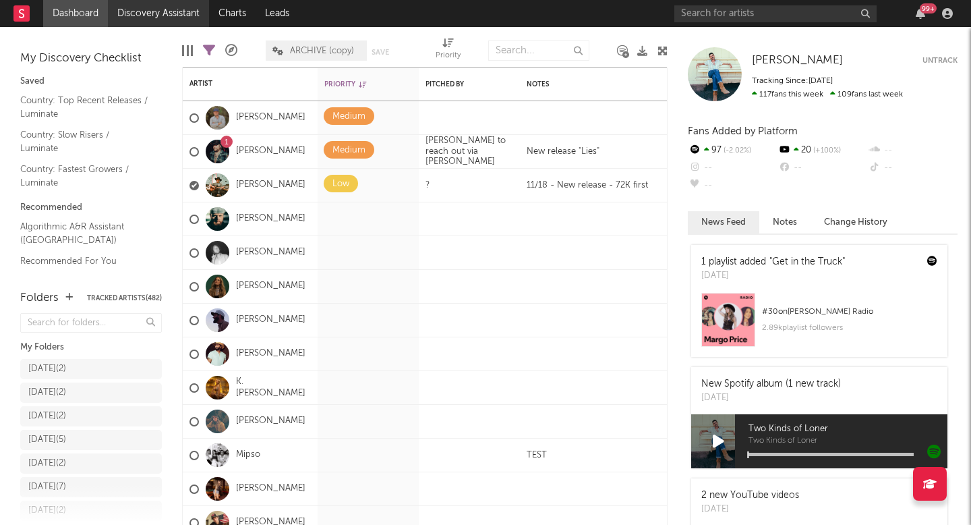
click at [159, 18] on link "Discovery Assistant" at bounding box center [158, 13] width 101 height 27
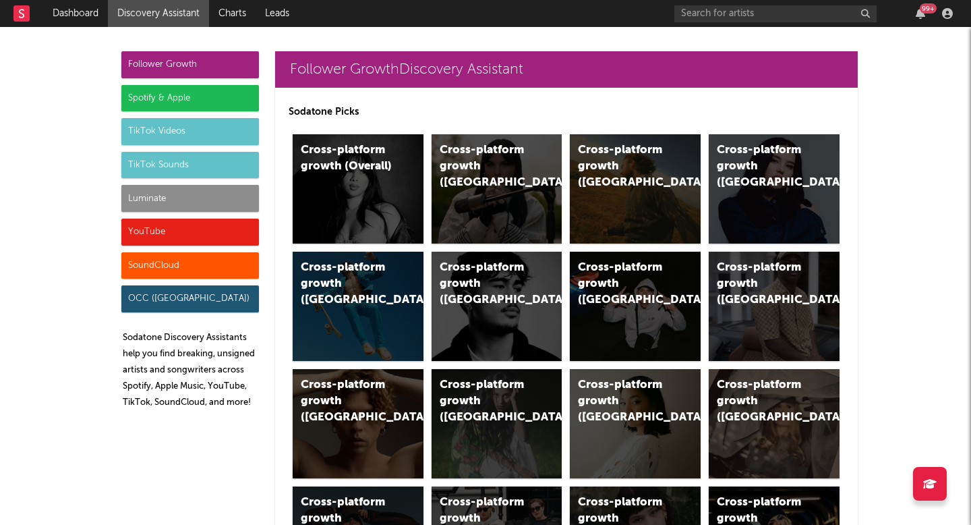
click at [183, 208] on div "Luminate" at bounding box center [190, 198] width 138 height 27
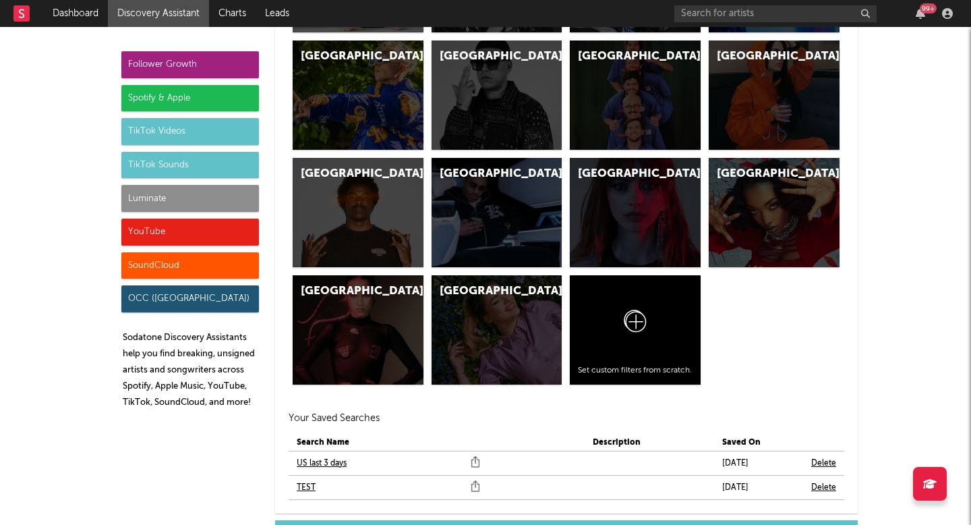
scroll to position [6461, 0]
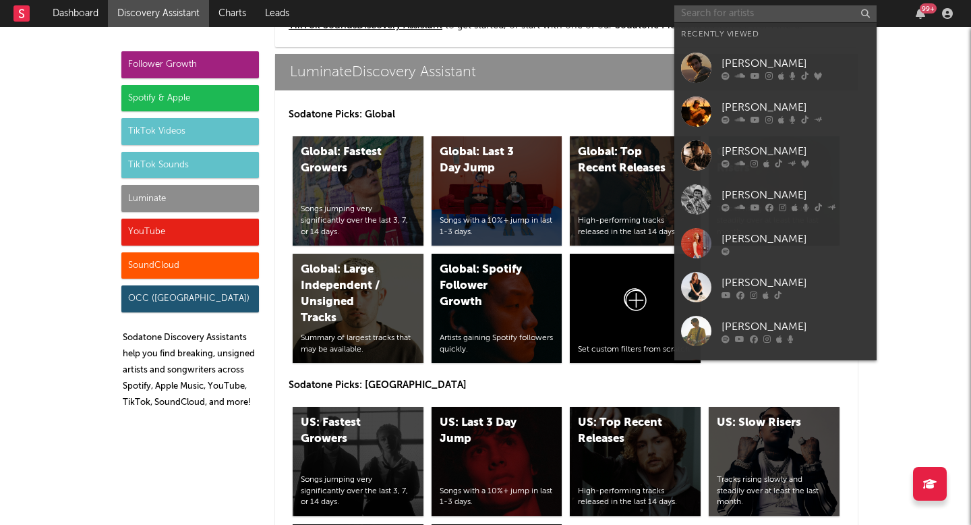
click at [691, 7] on input "text" at bounding box center [775, 13] width 202 height 17
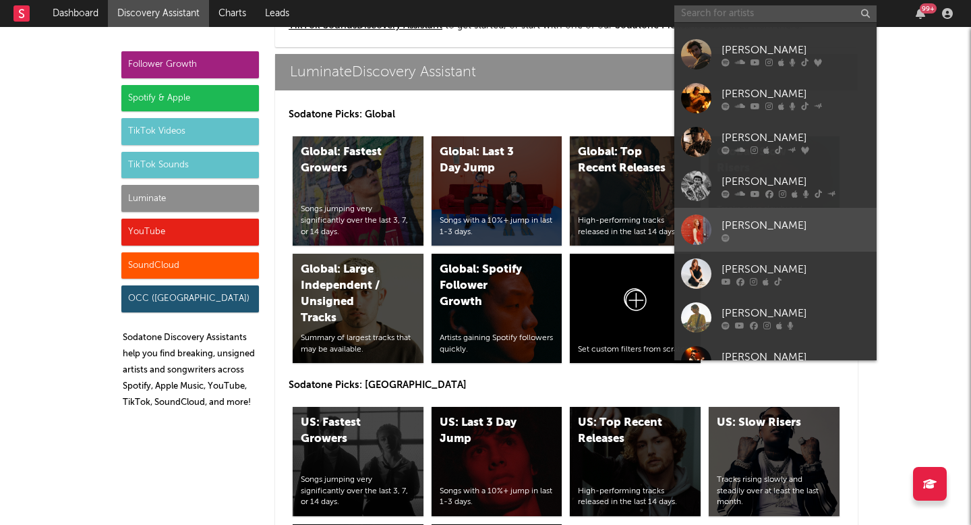
scroll to position [16, 0]
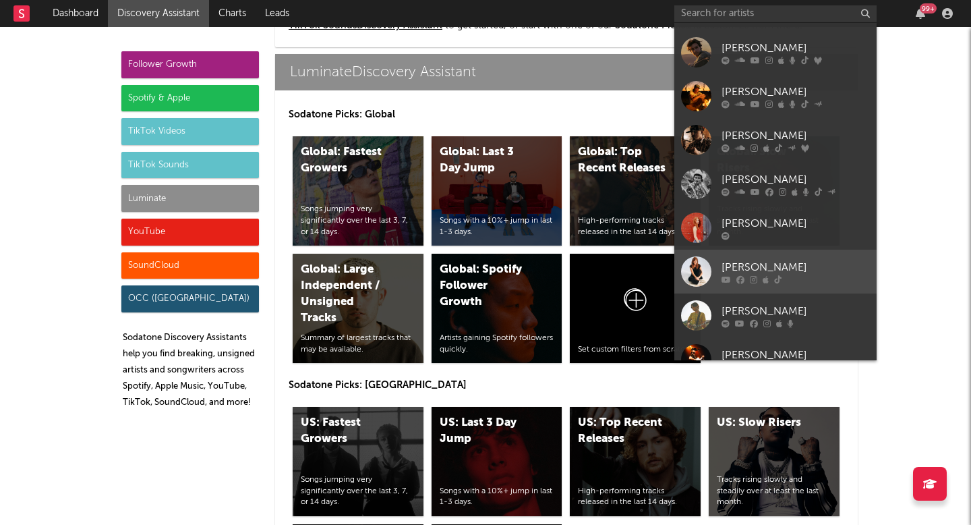
click at [751, 259] on div "[PERSON_NAME]" at bounding box center [796, 267] width 148 height 16
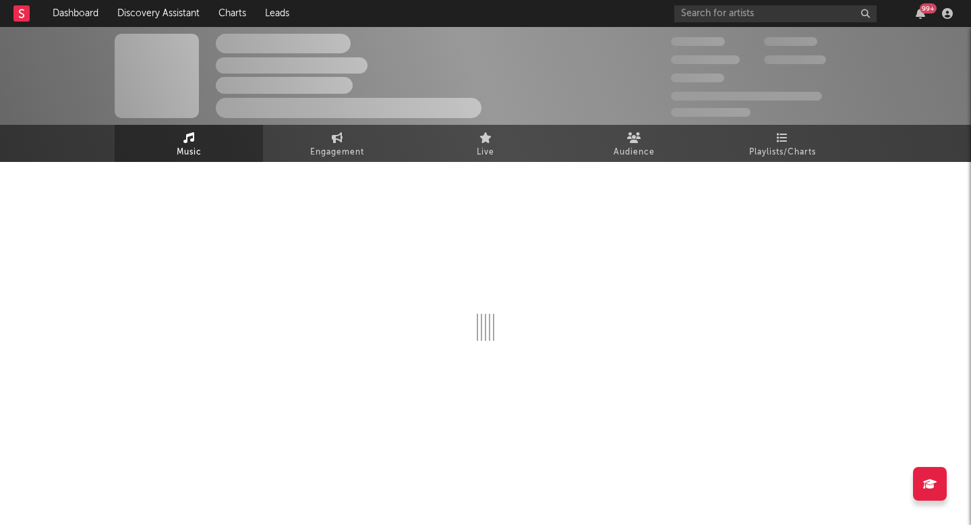
select select "1w"
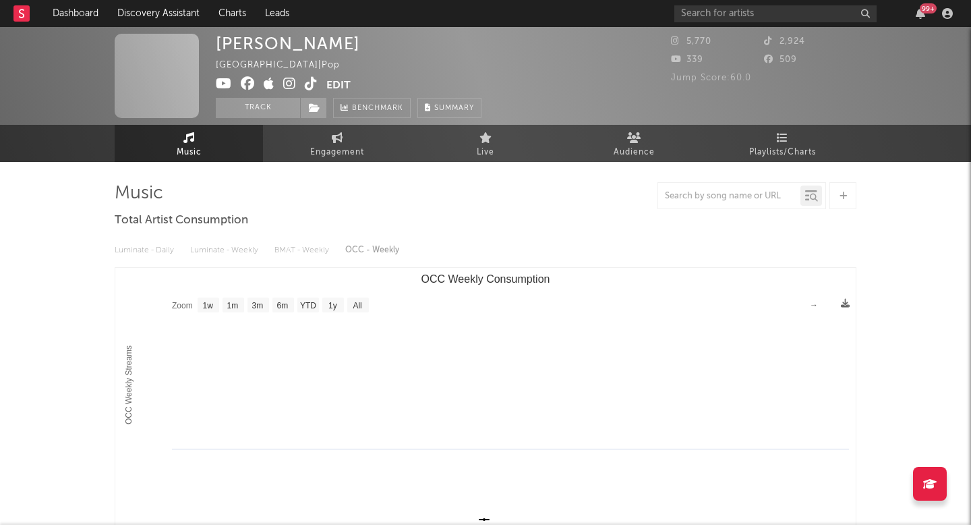
select select "1w"
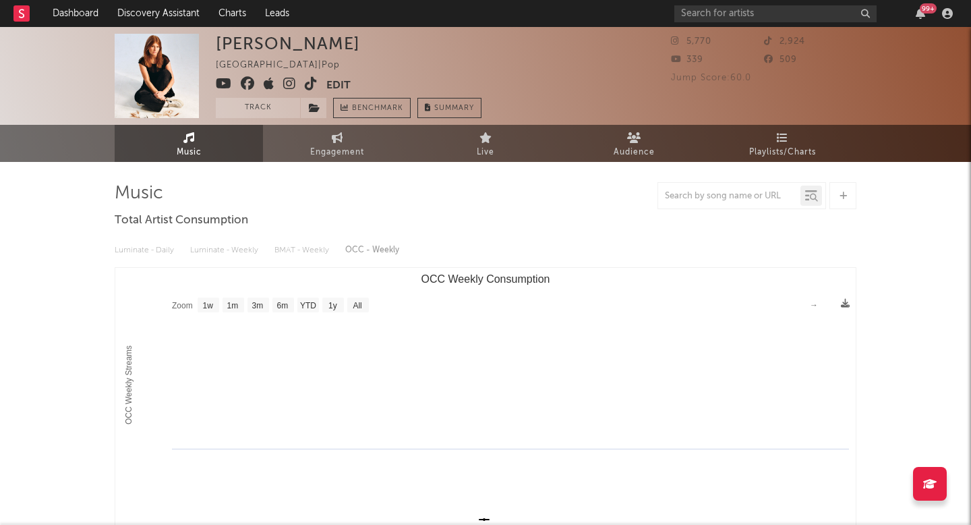
click at [285, 82] on icon at bounding box center [289, 83] width 13 height 13
click at [792, 18] on input "text" at bounding box center [775, 13] width 202 height 17
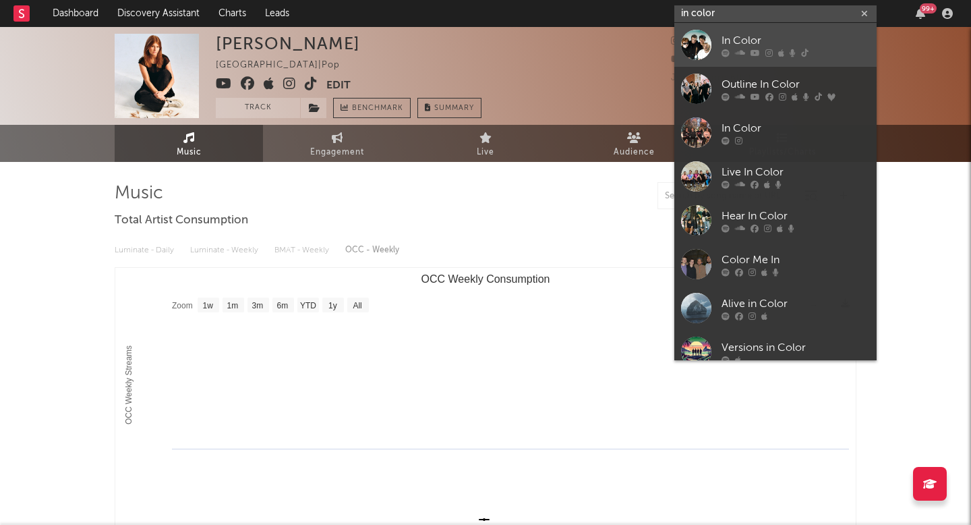
type input "in color"
click at [796, 52] on div at bounding box center [796, 53] width 148 height 8
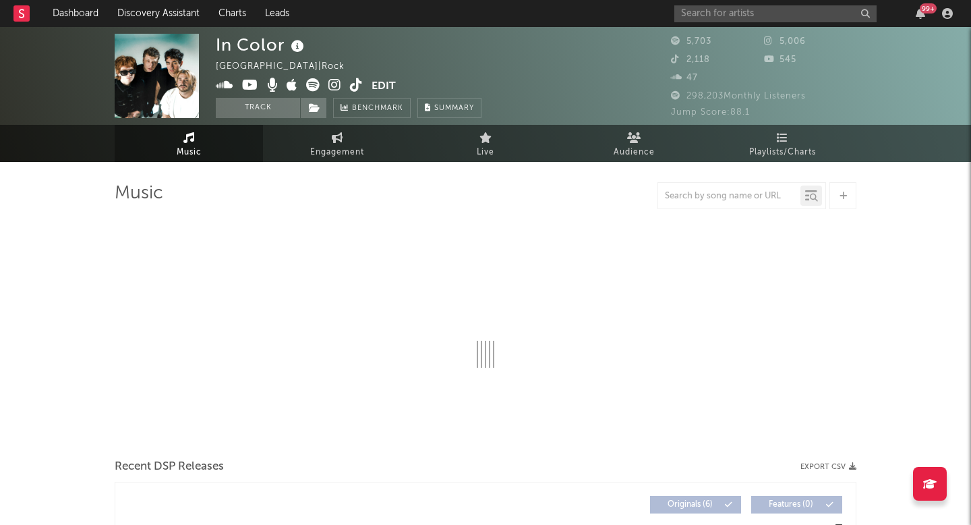
select select "6m"
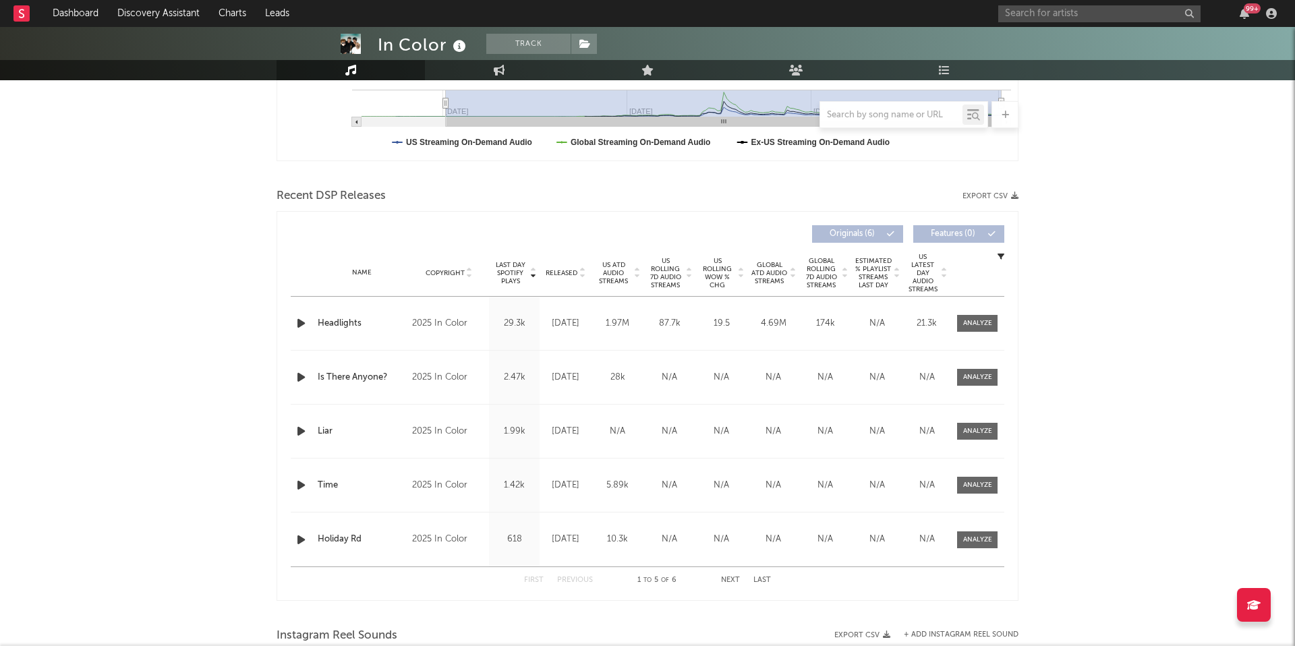
scroll to position [388, 0]
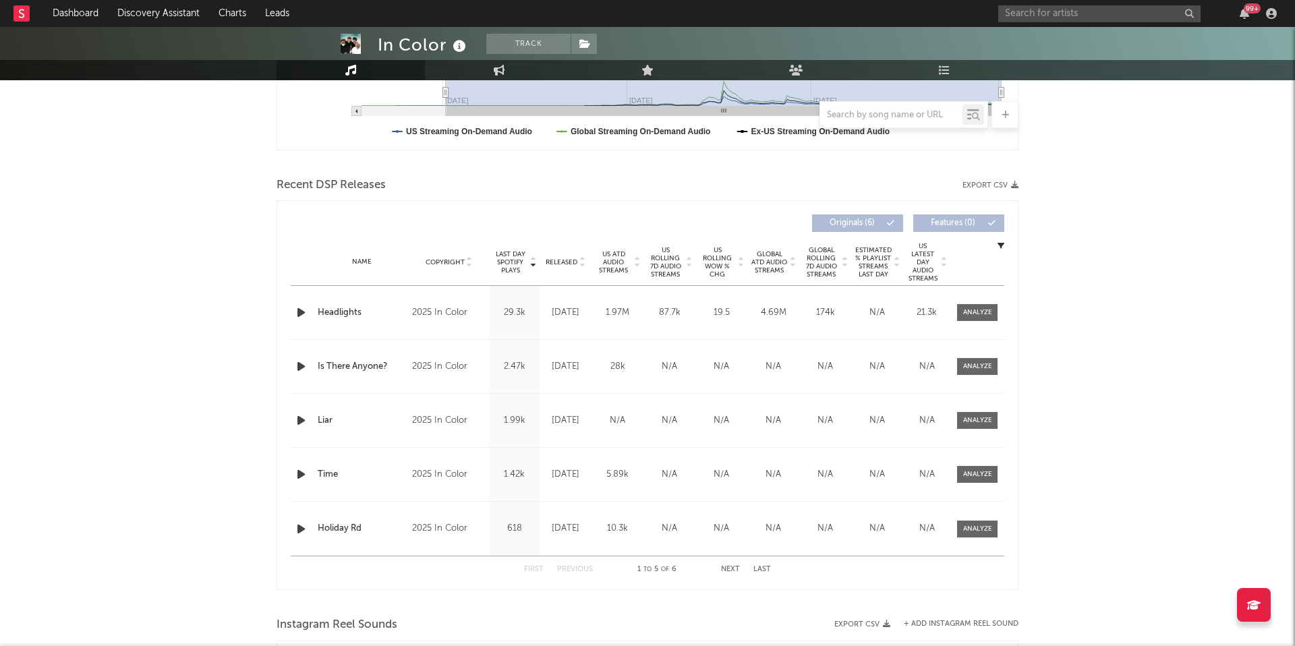
click at [662, 262] on span "US Rolling 7D Audio Streams" at bounding box center [665, 262] width 37 height 32
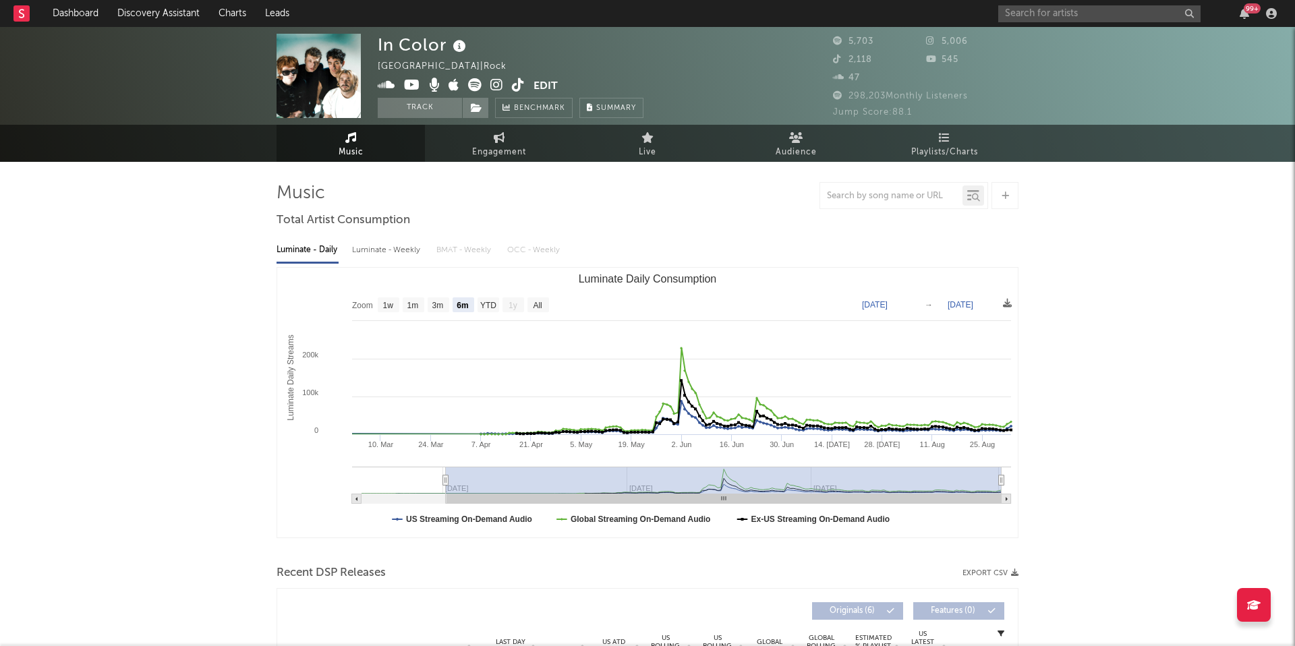
click at [517, 130] on link "Engagement" at bounding box center [499, 143] width 148 height 37
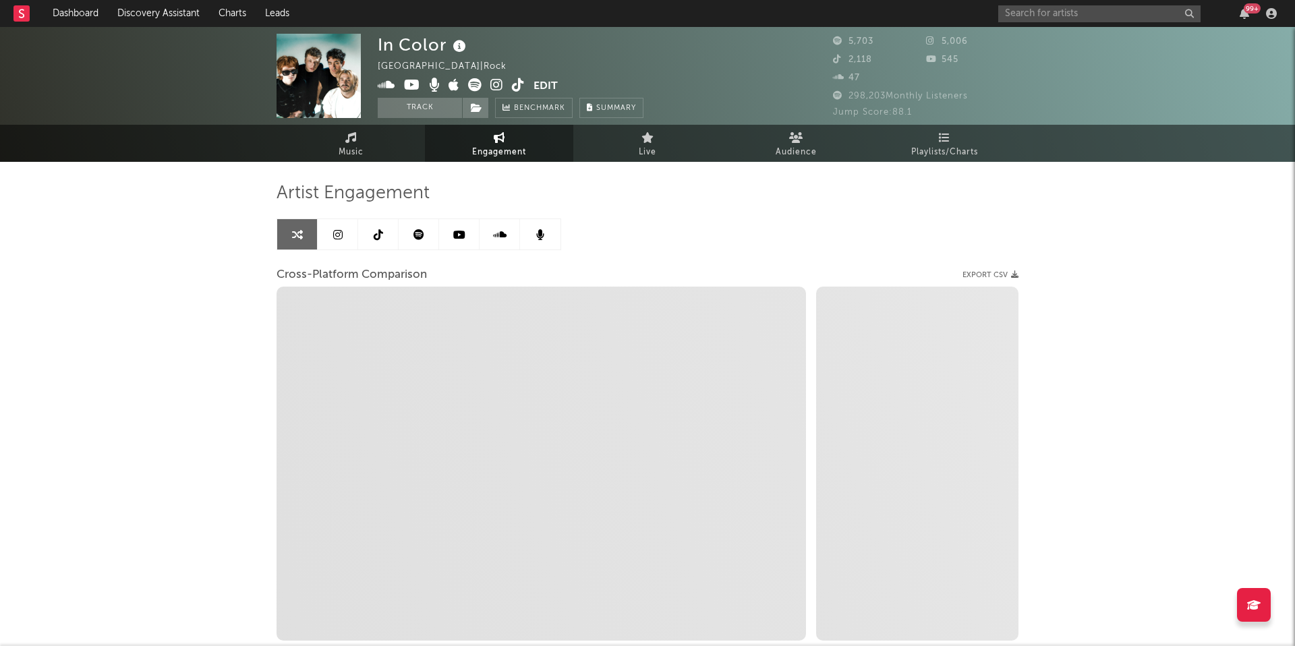
select select "1w"
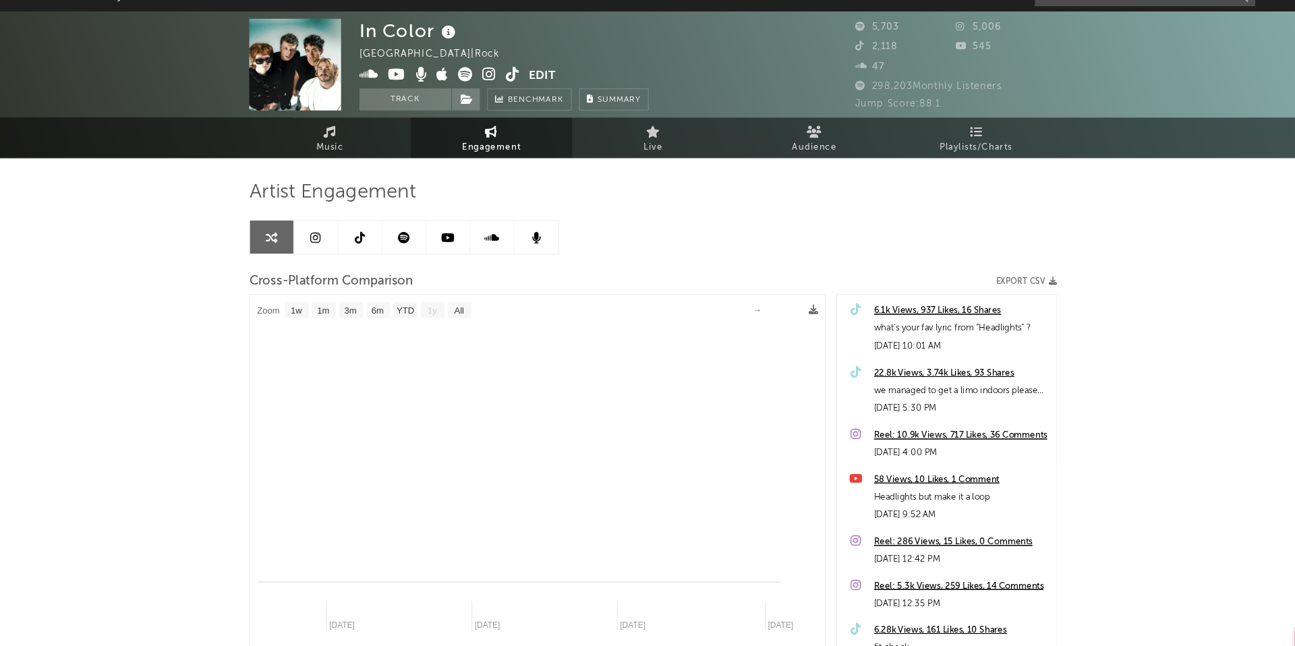
select select "1m"
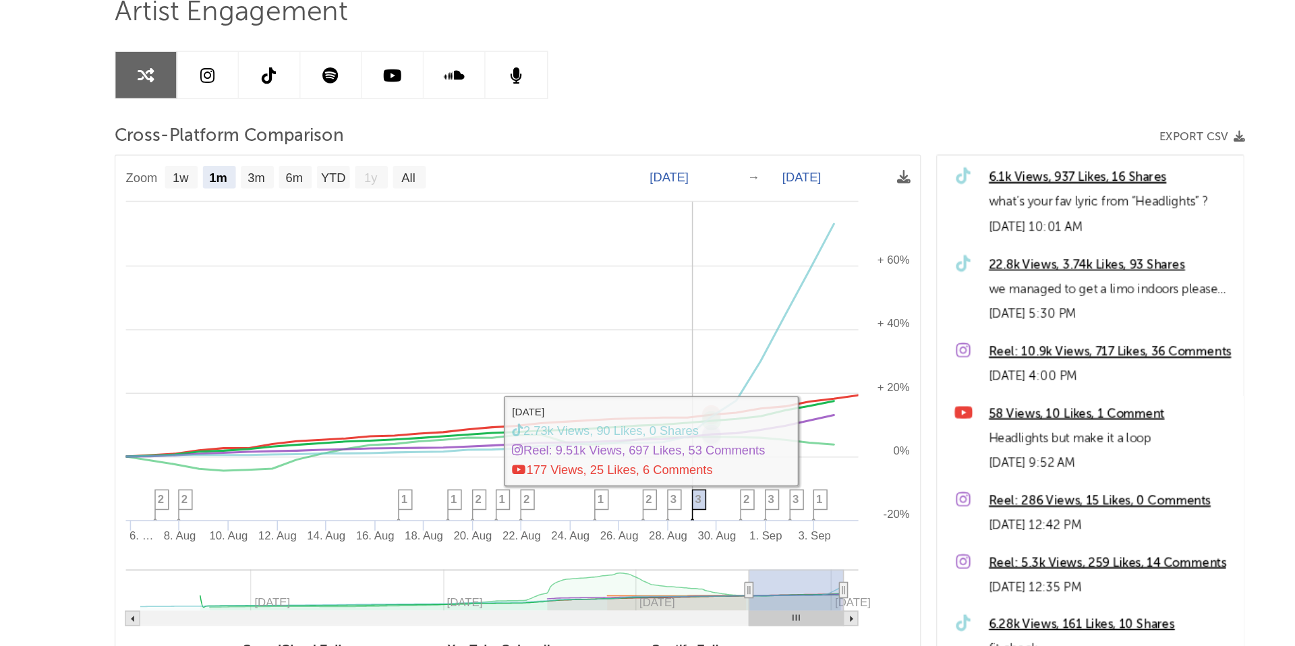
click at [660, 515] on span "3" at bounding box center [660, 513] width 4 height 8
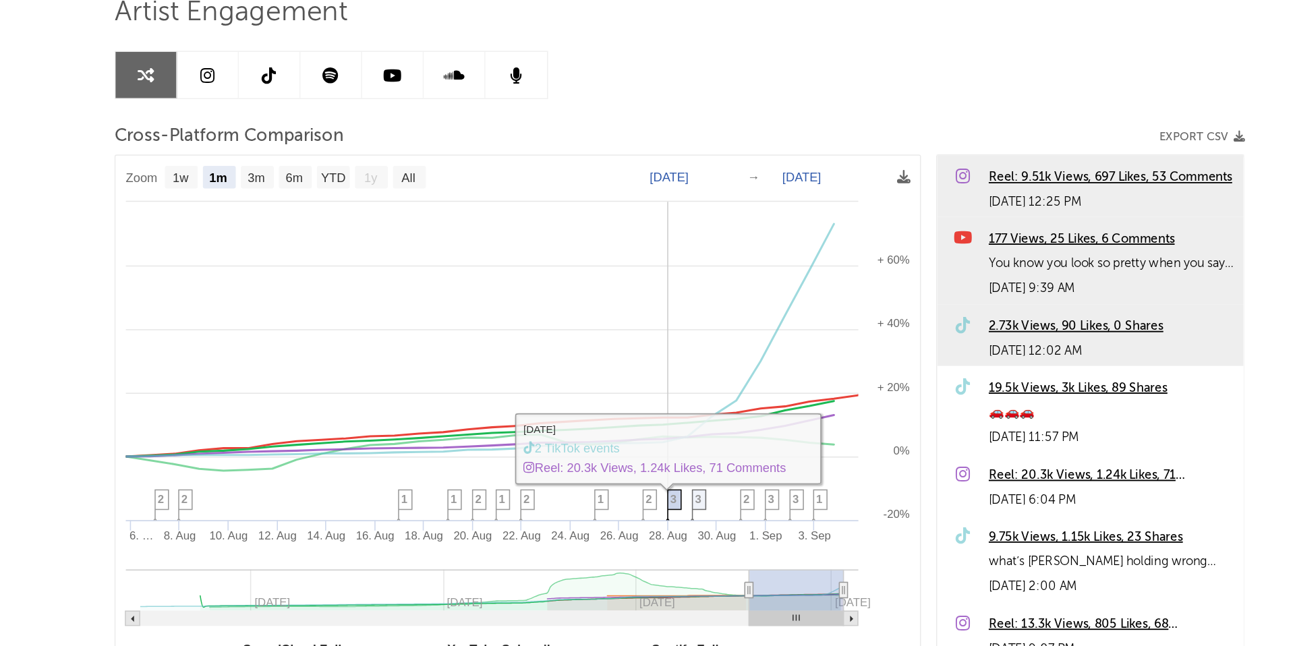
click at [642, 509] on span "3" at bounding box center [643, 513] width 4 height 8
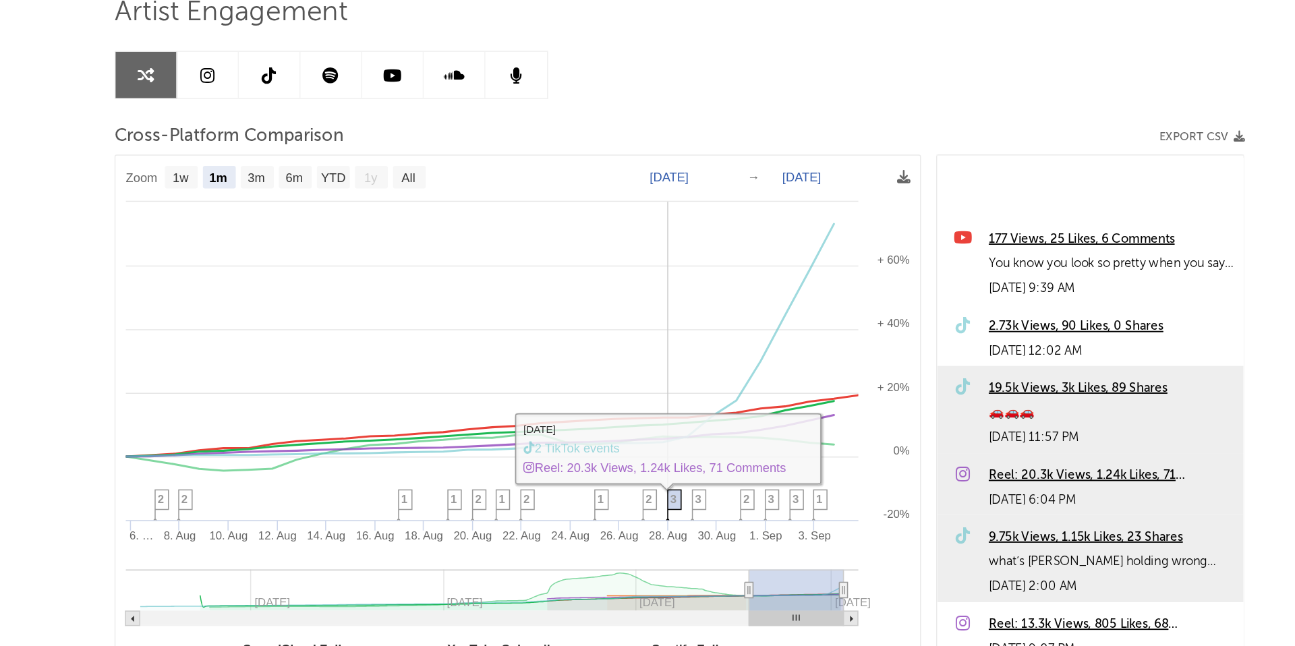
scroll to position [587, 0]
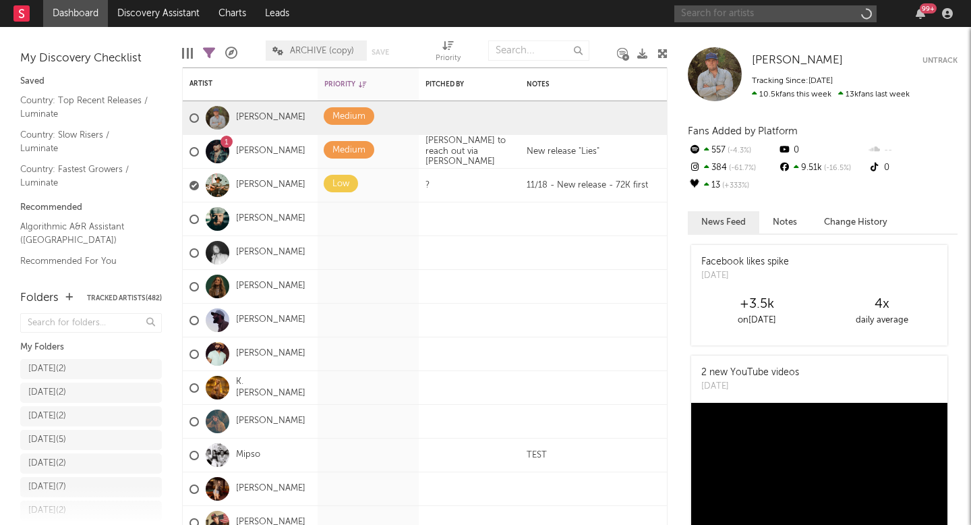
click at [759, 10] on input "text" at bounding box center [775, 13] width 202 height 17
click at [746, 19] on input "text" at bounding box center [775, 13] width 202 height 17
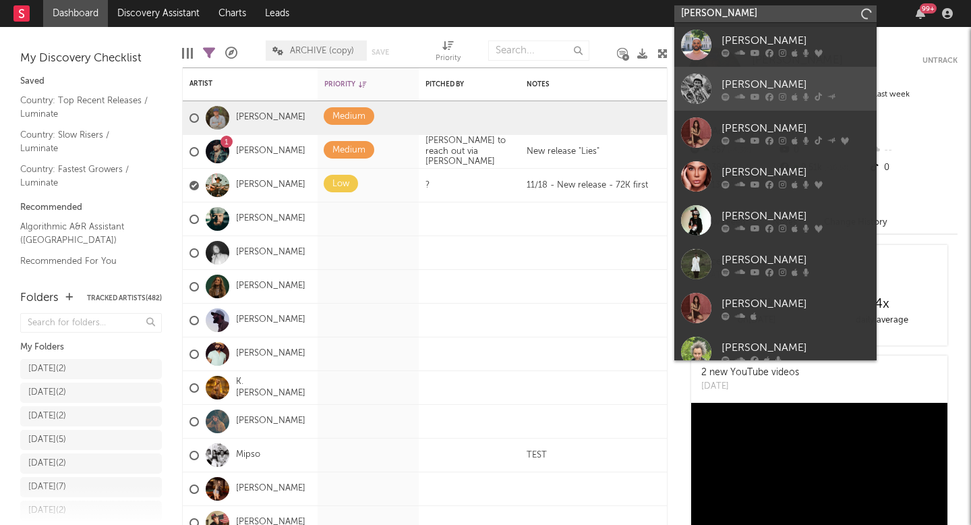
type input "[PERSON_NAME]"
click at [778, 84] on div "[PERSON_NAME]" at bounding box center [796, 84] width 148 height 16
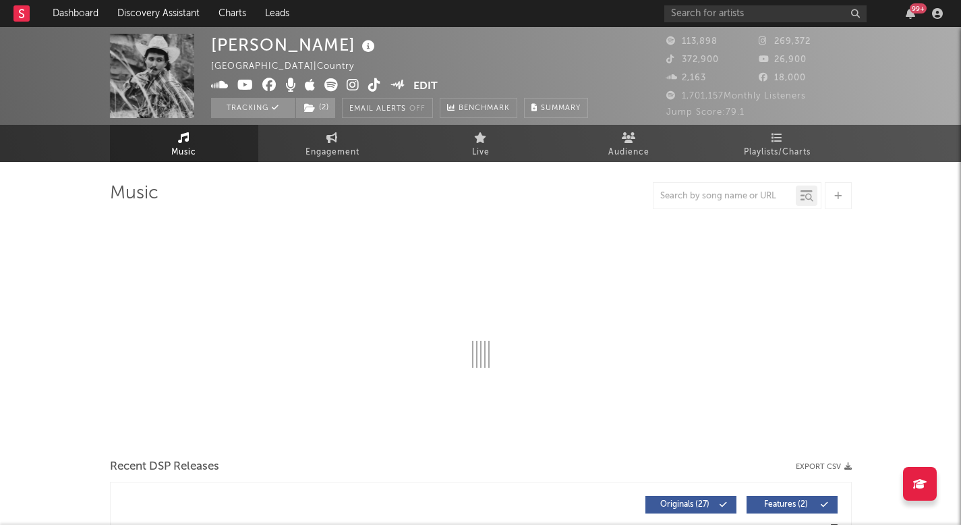
select select "6m"
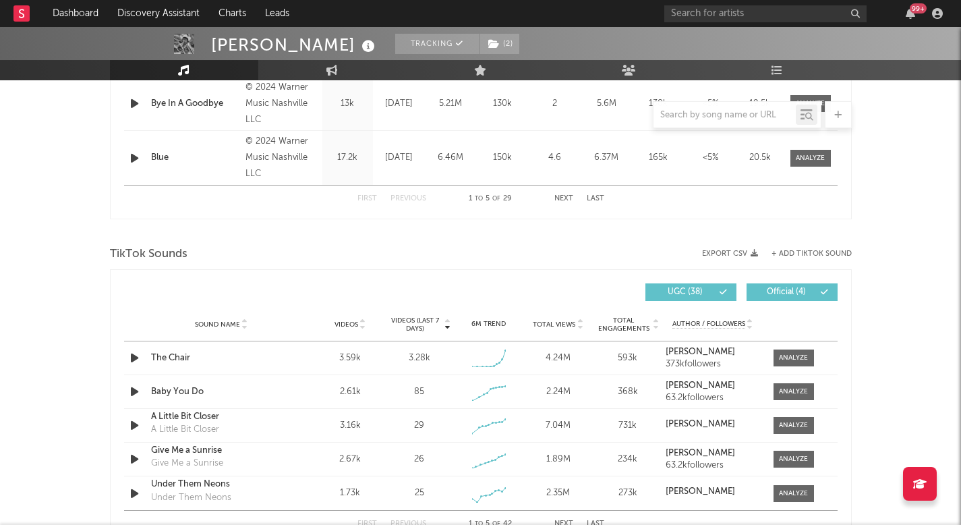
scroll to position [928, 0]
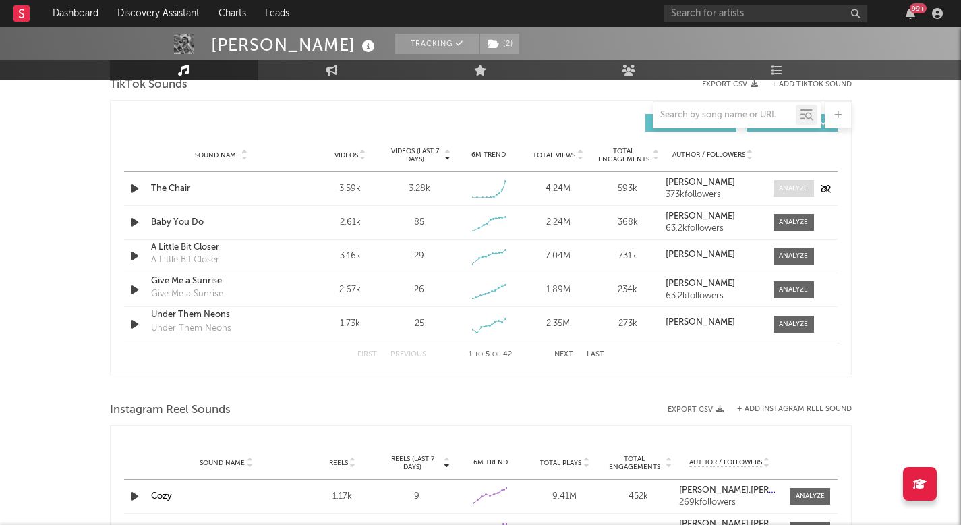
click at [791, 192] on div at bounding box center [793, 188] width 29 height 10
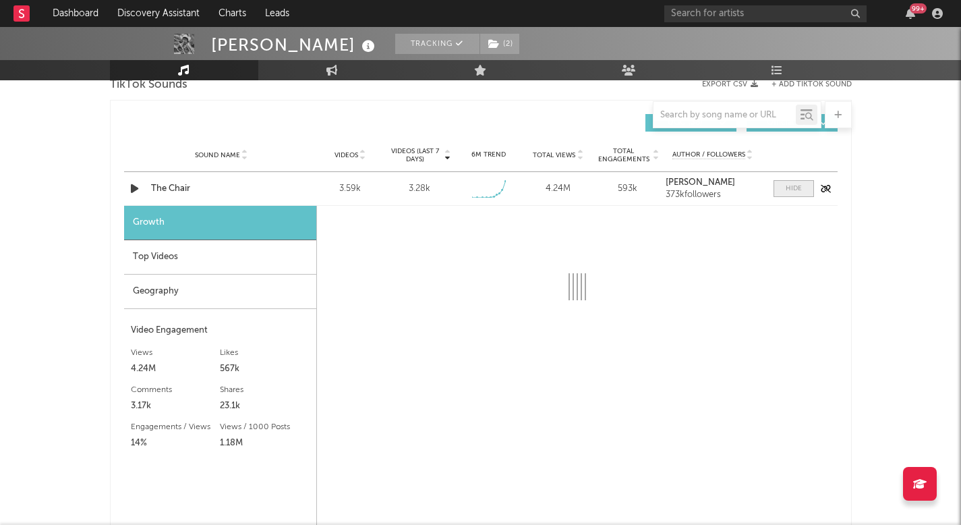
select select "1w"
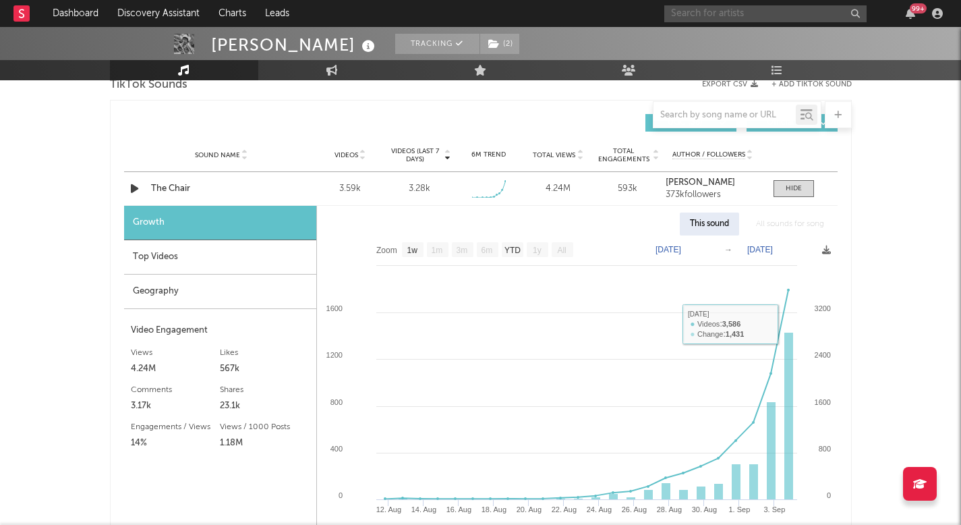
click at [786, 13] on input "text" at bounding box center [765, 13] width 202 height 17
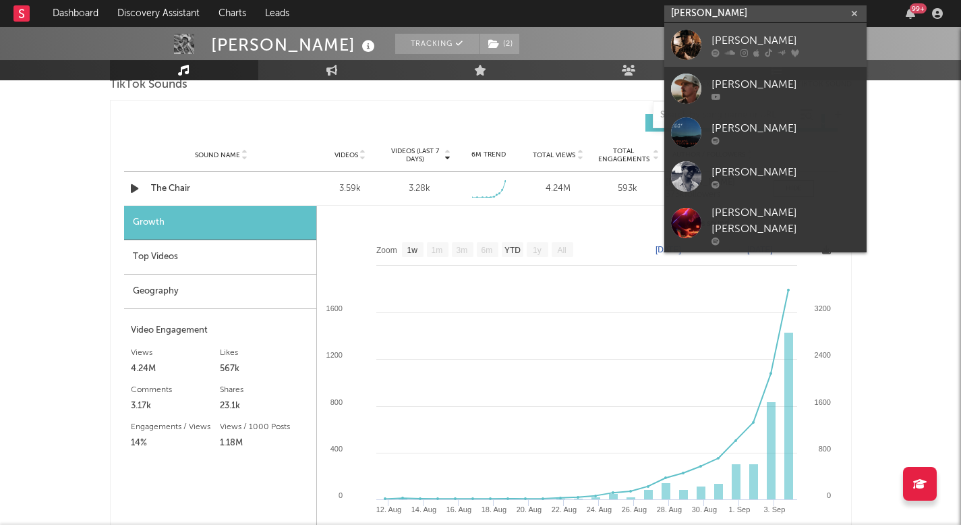
type input "tyler nan"
click at [753, 39] on div "[PERSON_NAME]" at bounding box center [786, 40] width 148 height 16
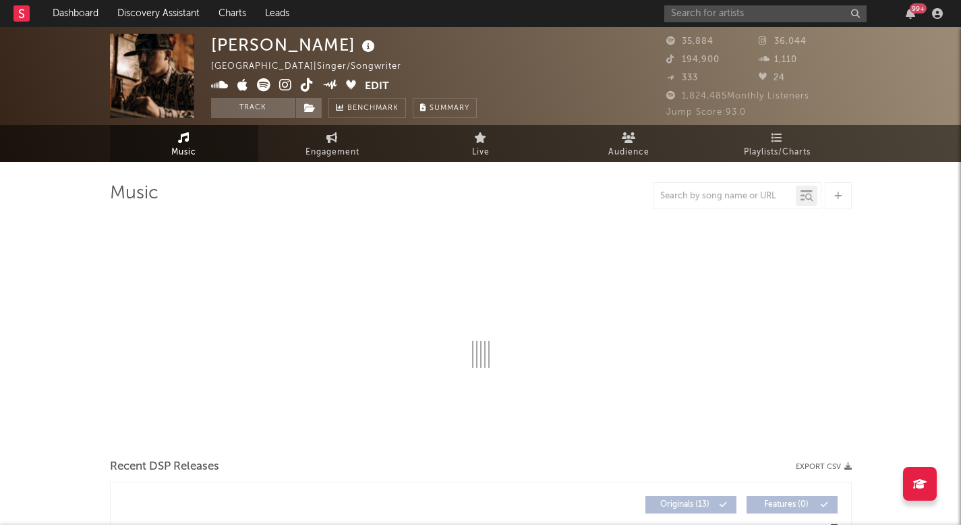
select select "6m"
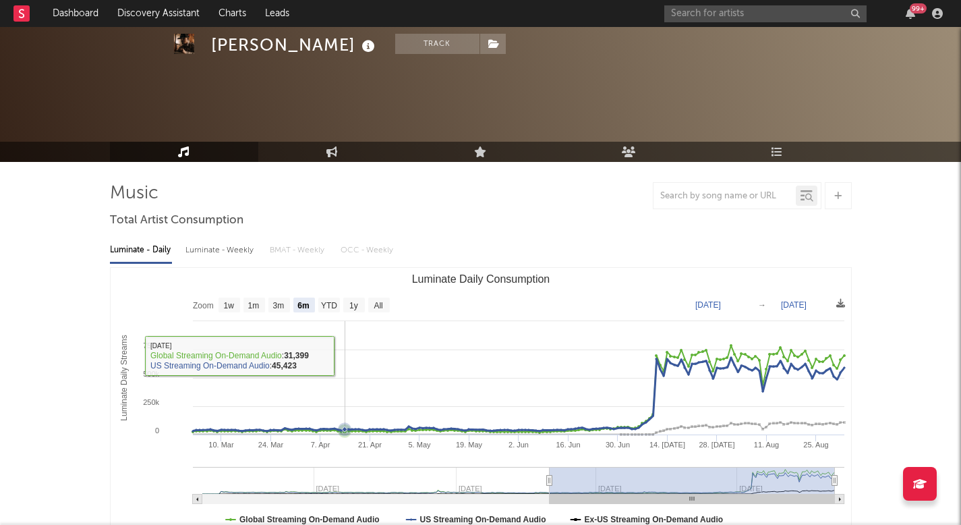
scroll to position [448, 0]
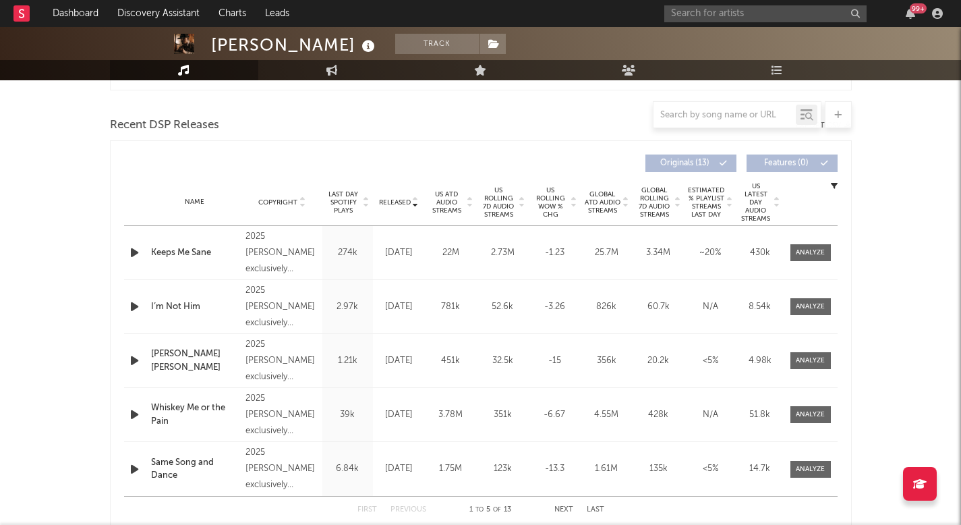
click at [132, 249] on icon "button" at bounding box center [134, 252] width 14 height 17
click at [792, 9] on input "text" at bounding box center [765, 13] width 202 height 17
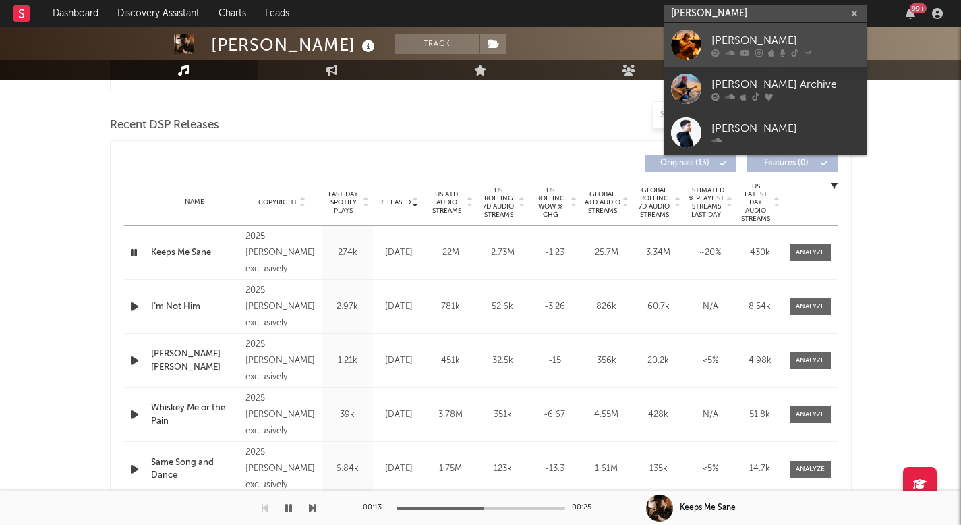
type input "blake whiten"
click at [764, 45] on div "[PERSON_NAME]" at bounding box center [786, 40] width 148 height 16
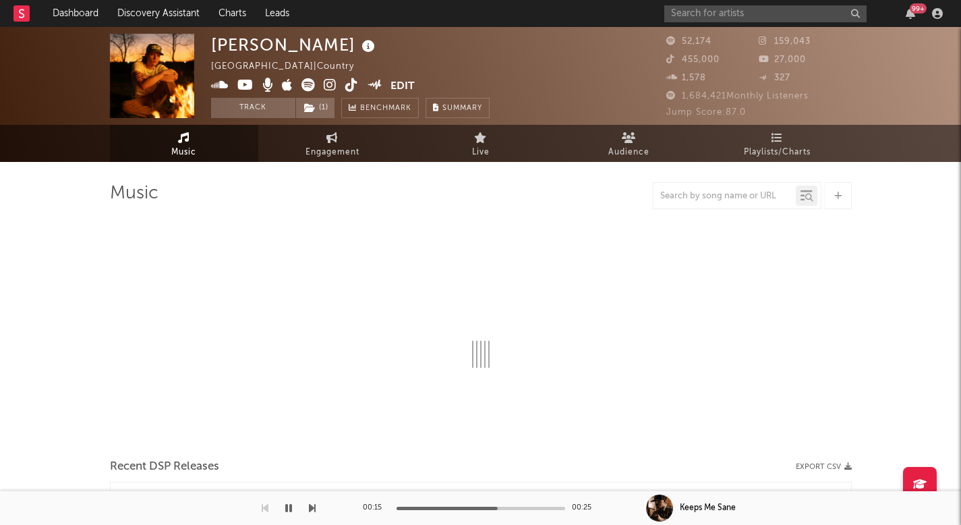
click at [282, 509] on button "button" at bounding box center [288, 508] width 13 height 34
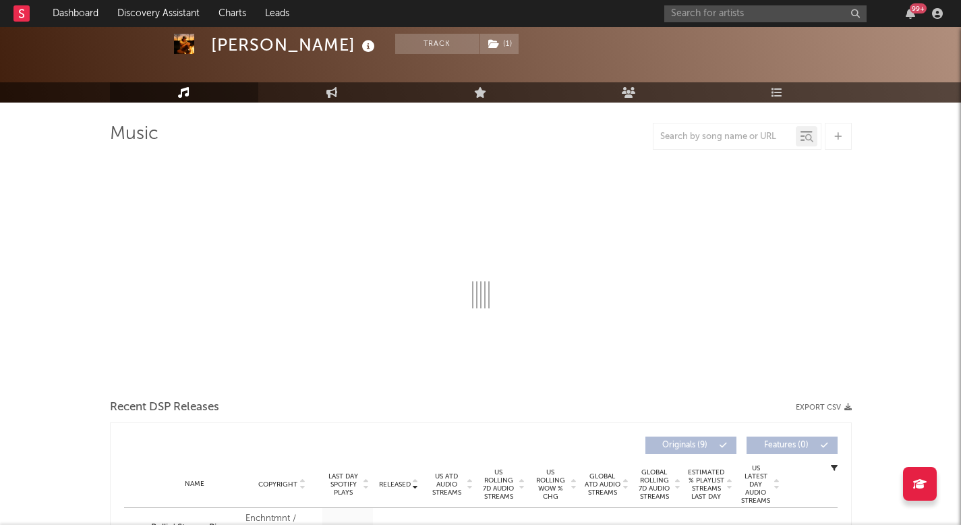
scroll to position [55, 0]
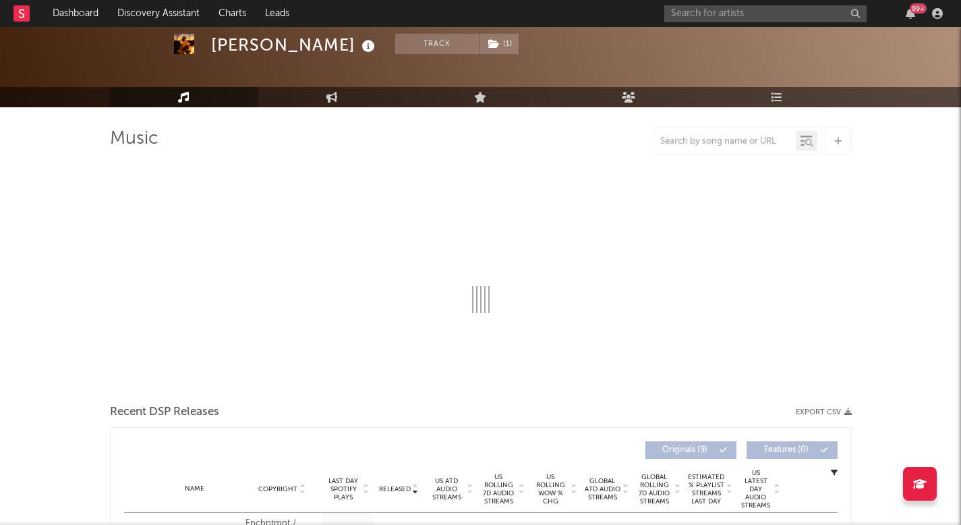
select select "6m"
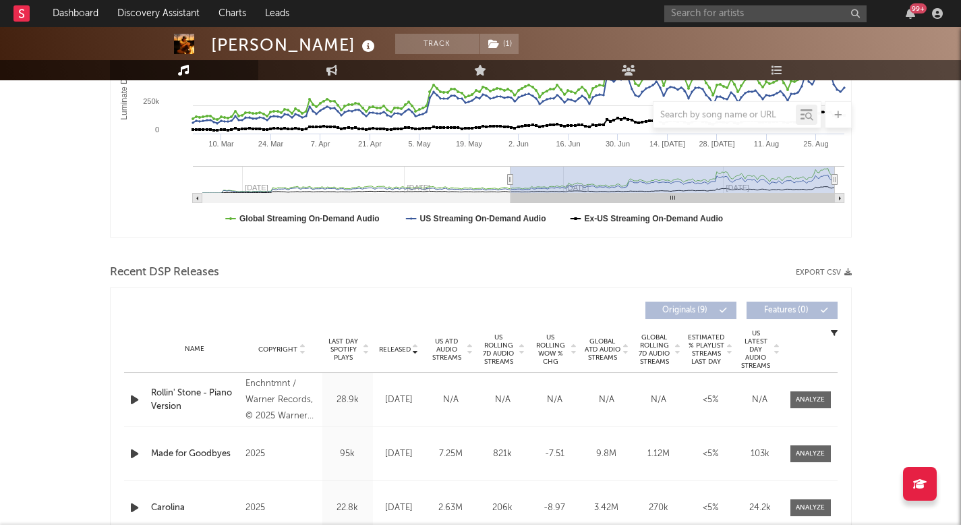
scroll to position [301, 0]
click at [447, 341] on span "US ATD Audio Streams" at bounding box center [446, 349] width 37 height 24
click at [512, 357] on span "US Rolling 7D Audio Streams" at bounding box center [498, 348] width 37 height 32
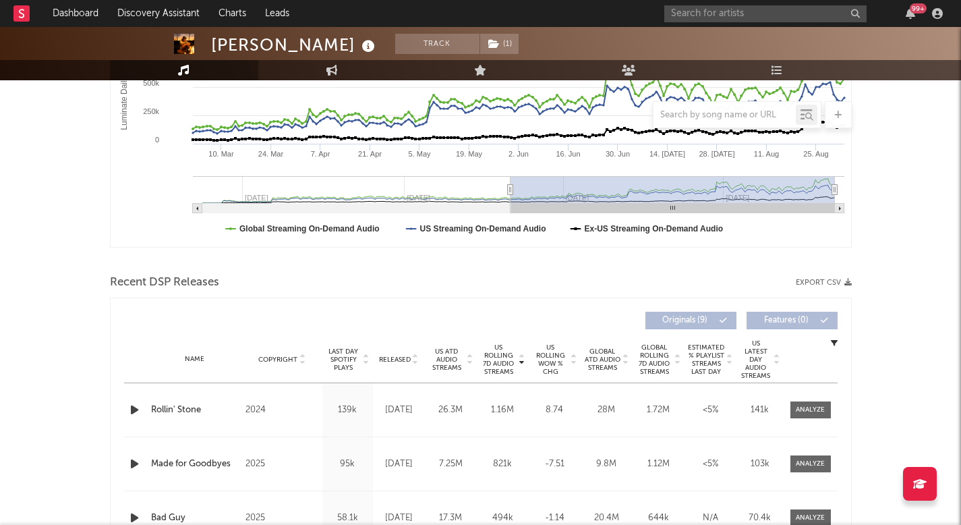
scroll to position [290, 0]
click at [129, 410] on icon "button" at bounding box center [134, 410] width 14 height 17
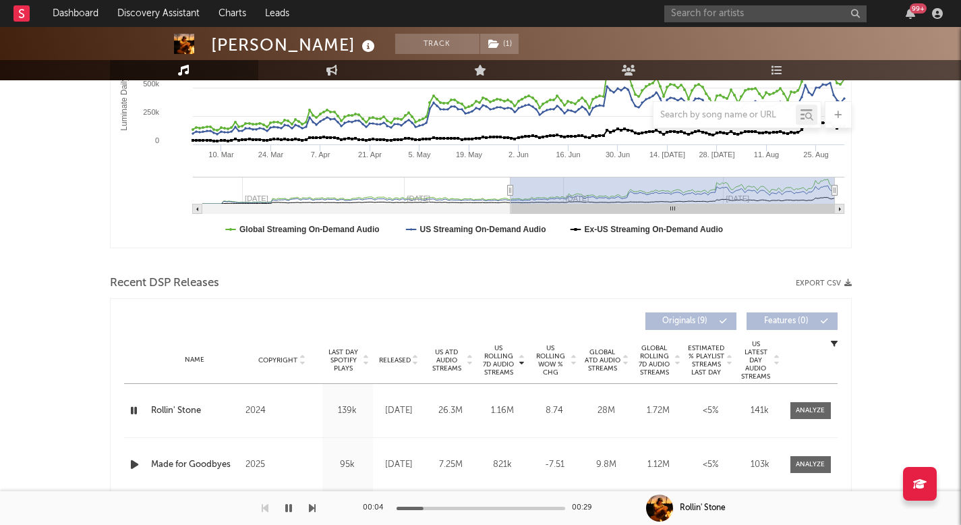
scroll to position [0, 0]
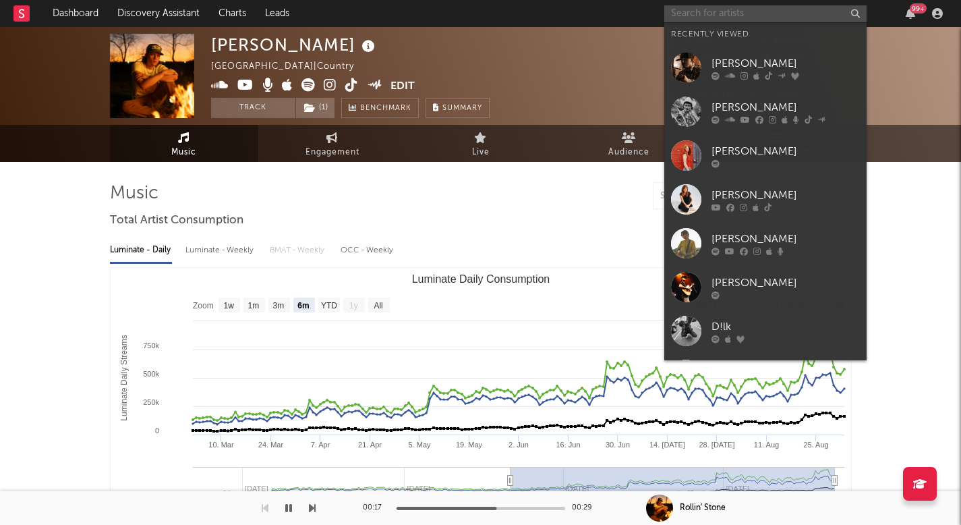
click at [774, 11] on input "text" at bounding box center [765, 13] width 202 height 17
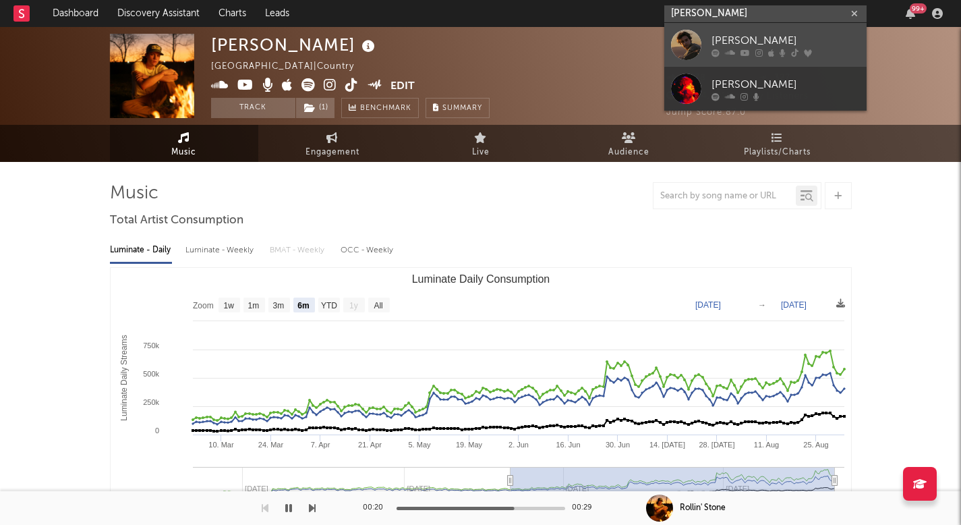
type input "noah rinker"
click at [757, 32] on div "[PERSON_NAME]" at bounding box center [786, 40] width 148 height 16
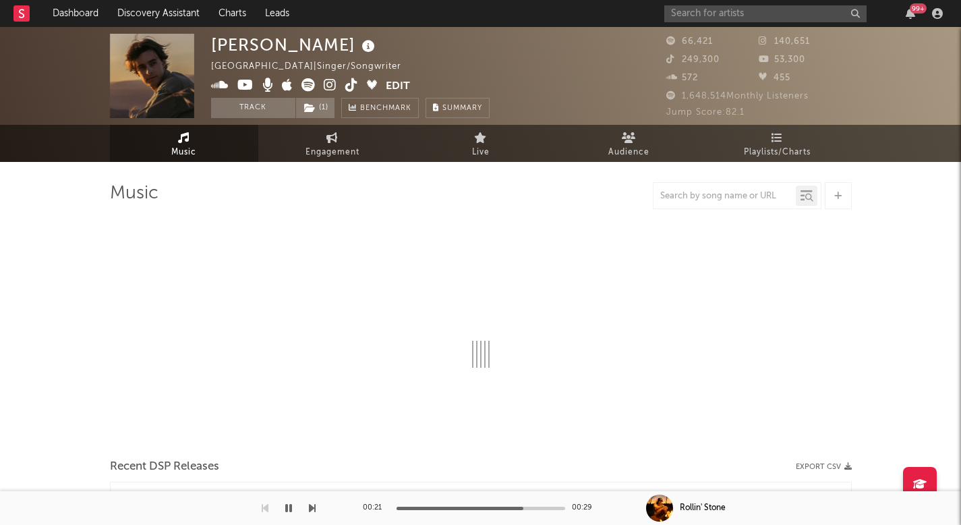
select select "6m"
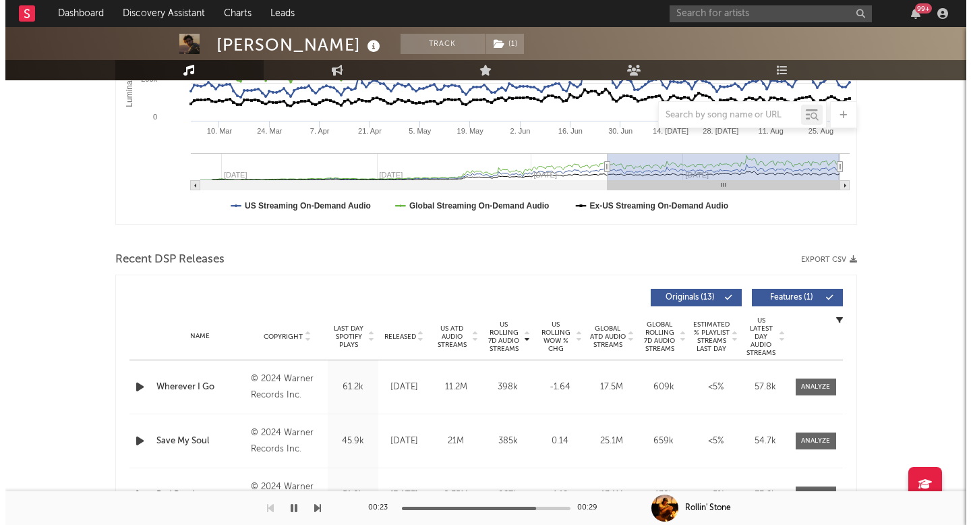
scroll to position [357, 0]
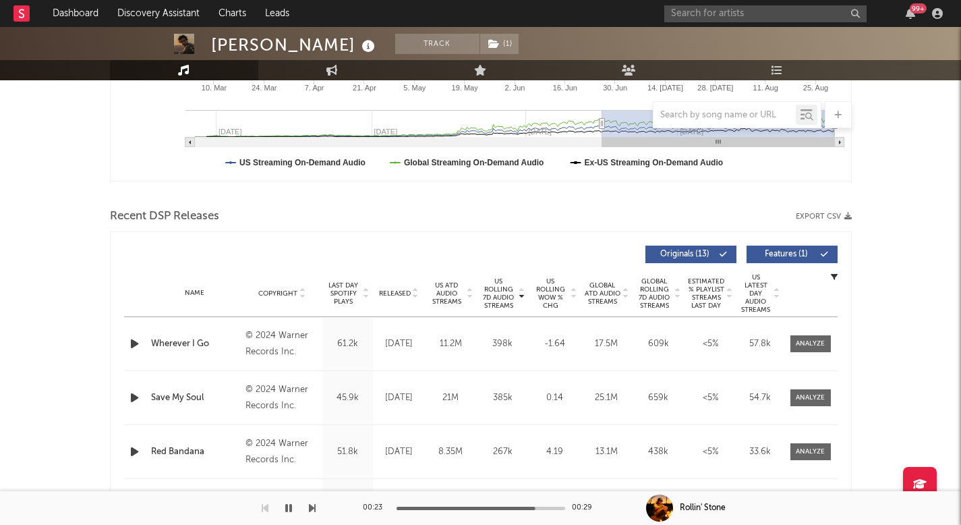
click at [129, 348] on icon "button" at bounding box center [134, 343] width 14 height 17
click at [287, 502] on icon "button" at bounding box center [288, 507] width 7 height 11
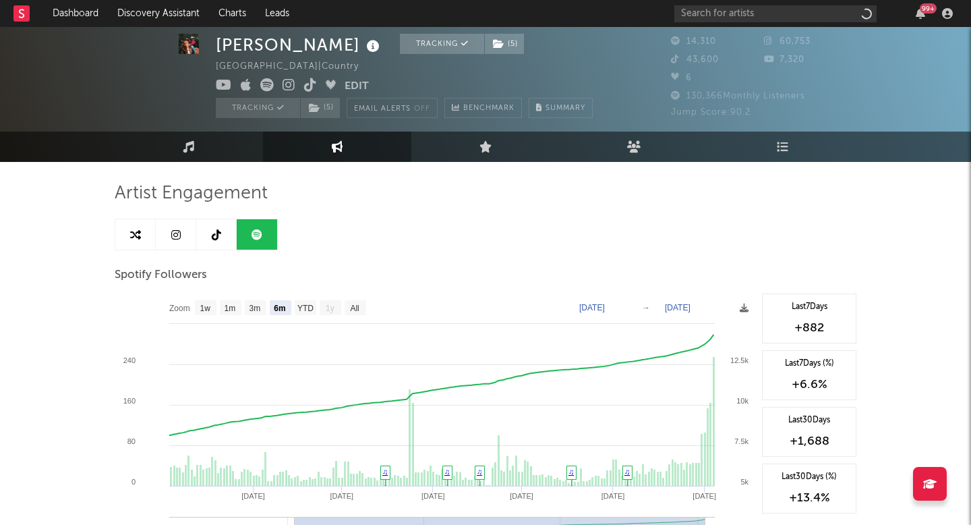
select select "6m"
select select "1w"
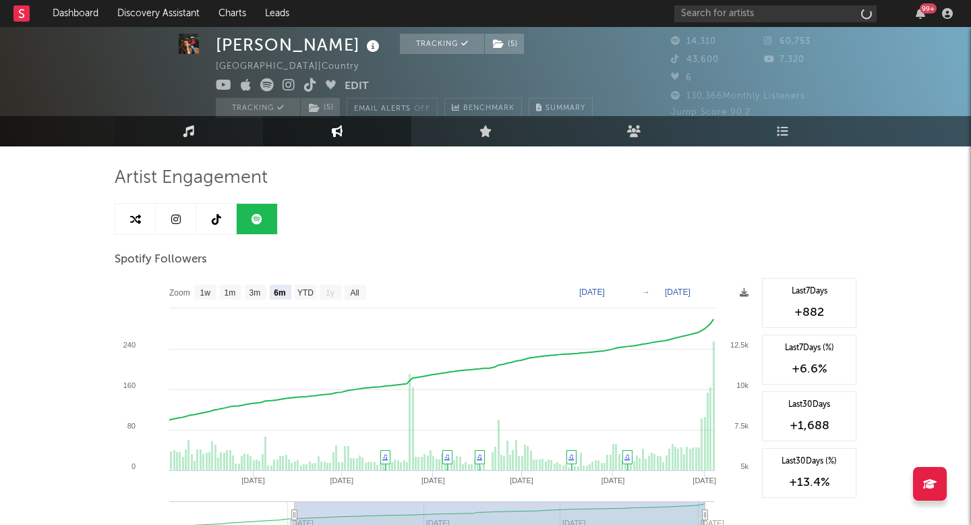
click at [205, 134] on link "Music" at bounding box center [189, 131] width 148 height 30
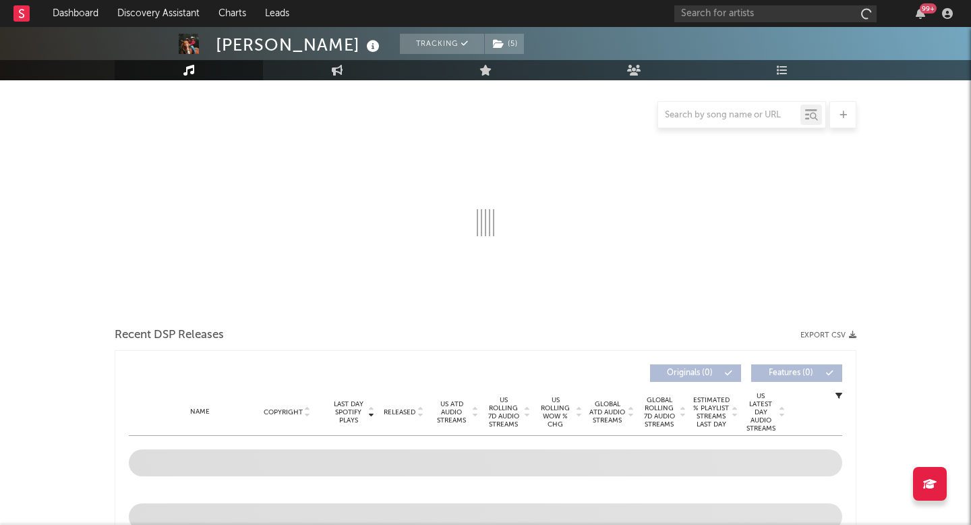
select select "6m"
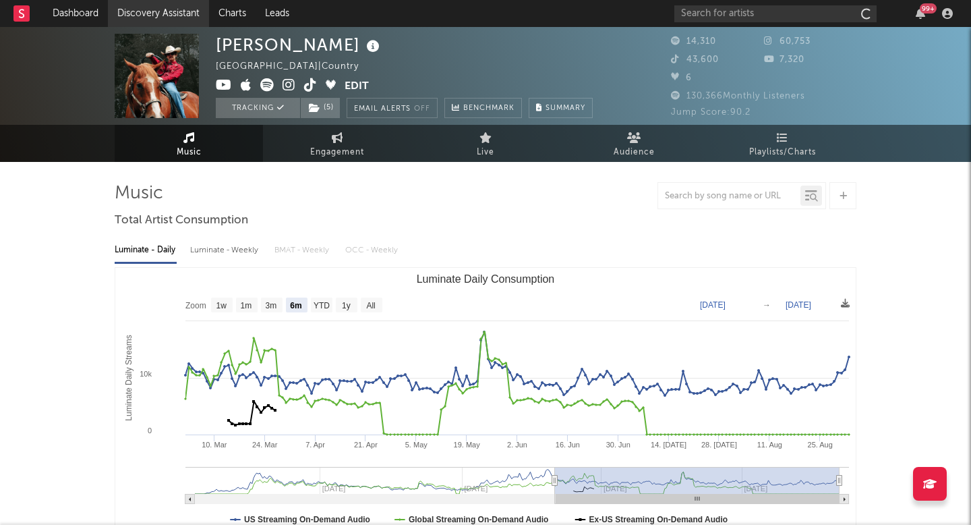
click at [180, 20] on link "Discovery Assistant" at bounding box center [158, 13] width 101 height 27
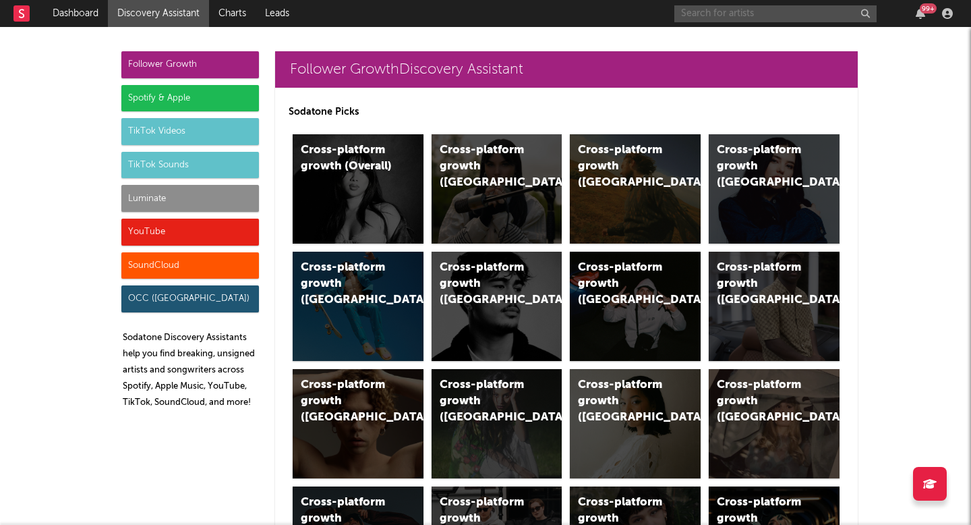
click at [743, 16] on input "text" at bounding box center [775, 13] width 202 height 17
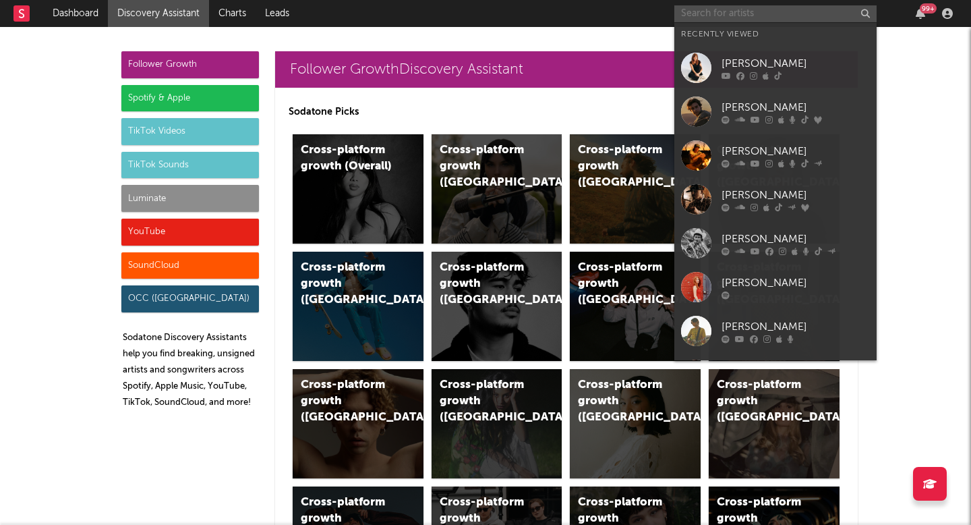
click at [743, 16] on input "text" at bounding box center [775, 13] width 202 height 17
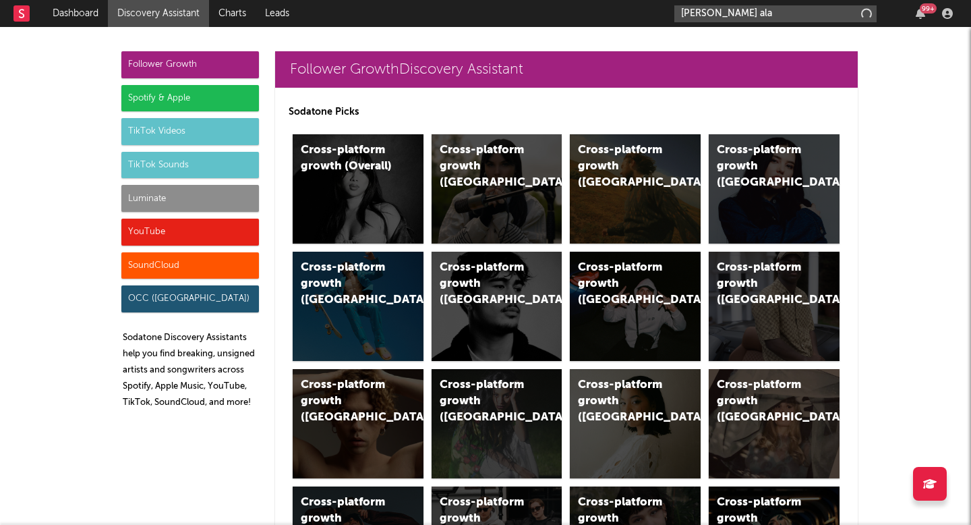
type input "[PERSON_NAME]"
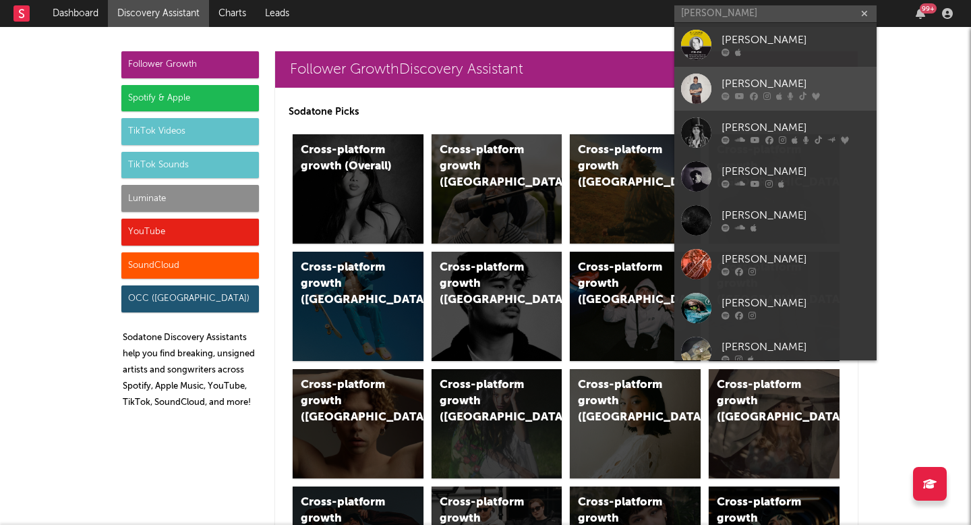
click at [751, 79] on div "[PERSON_NAME]" at bounding box center [796, 84] width 148 height 16
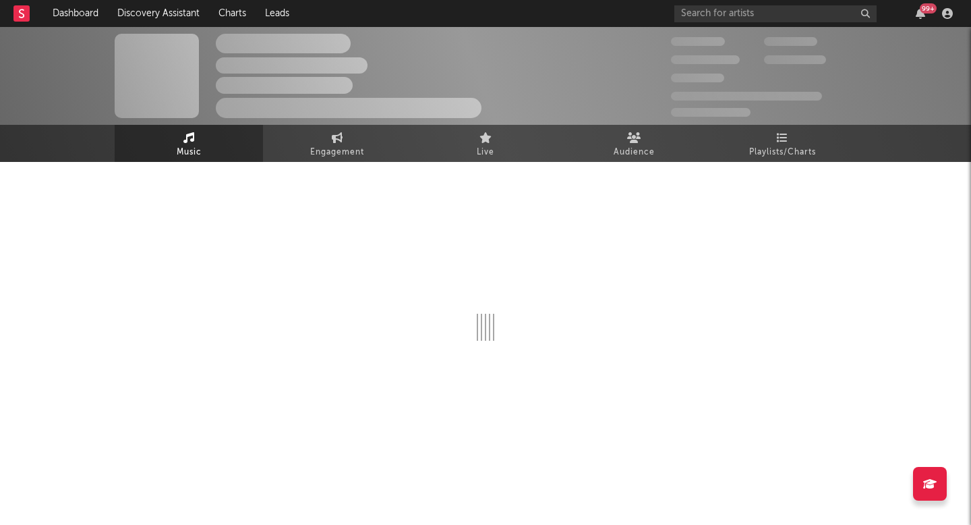
select select "6m"
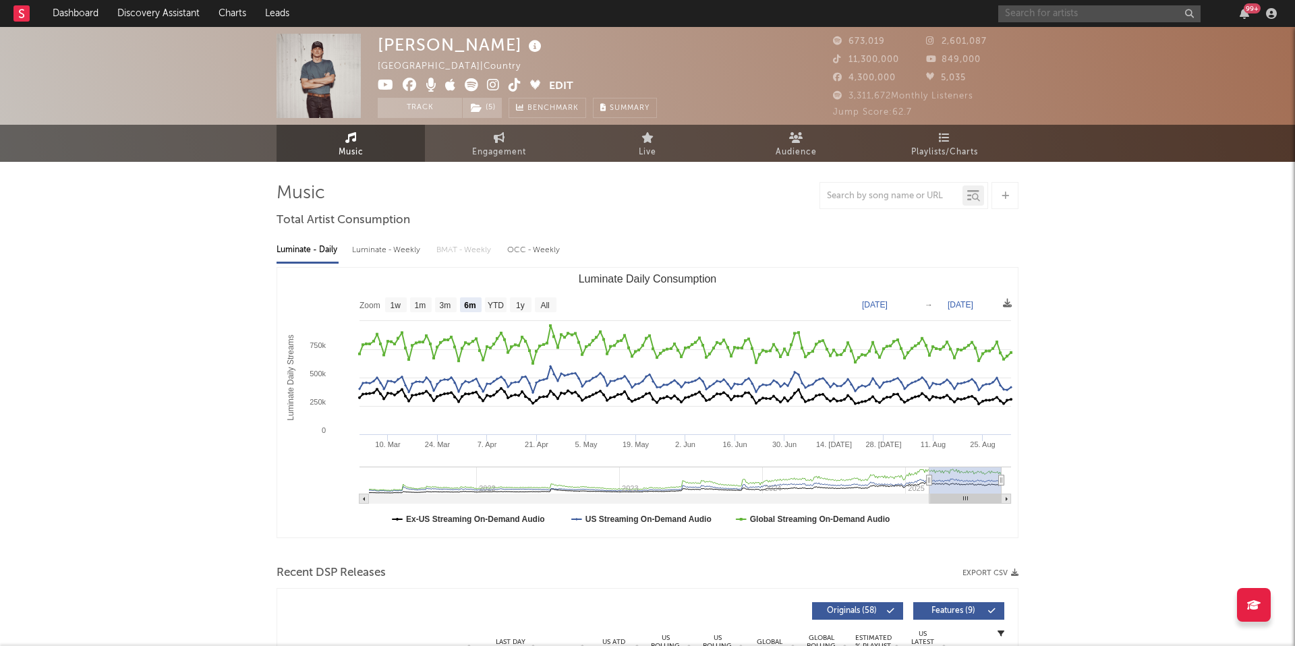
click at [971, 10] on input "text" at bounding box center [1099, 13] width 202 height 17
type input "[PERSON_NAME]"
